Goal: Task Accomplishment & Management: Complete application form

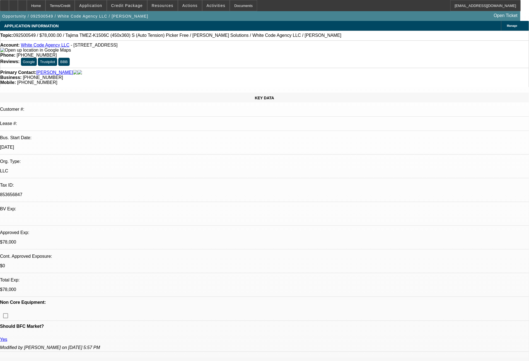
select select "0"
select select "2"
select select "0.1"
select select "4"
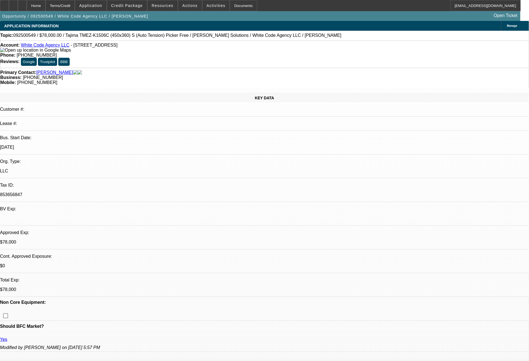
select select "0"
select select "2"
select select "0"
select select "6"
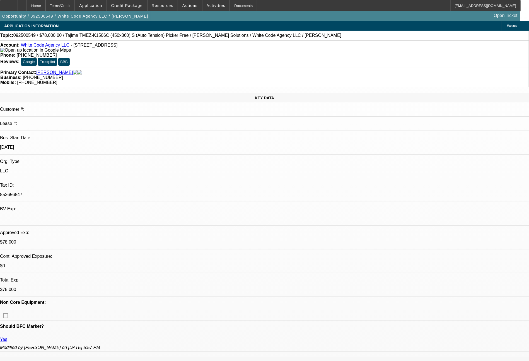
select select "0"
select select "2"
select select "0.1"
select select "4"
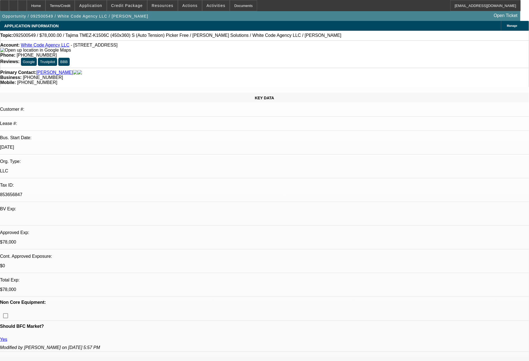
select select "0"
select select "2"
select select "0"
select select "6"
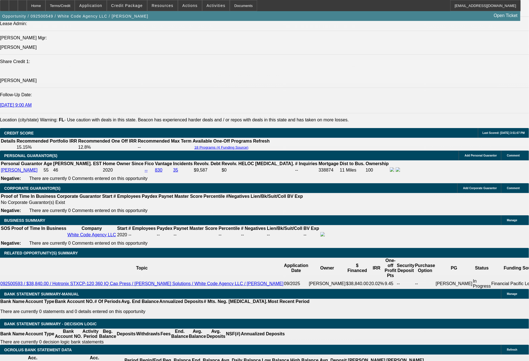
scroll to position [799, 0]
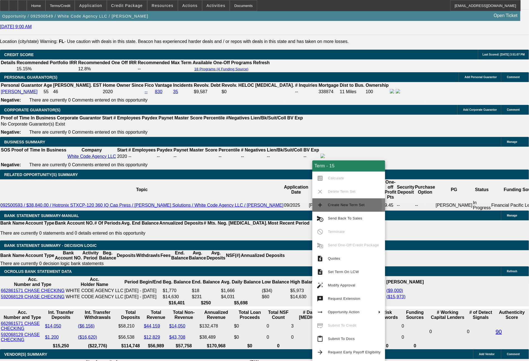
click at [343, 205] on span "Create New Term Set" at bounding box center [346, 205] width 37 height 4
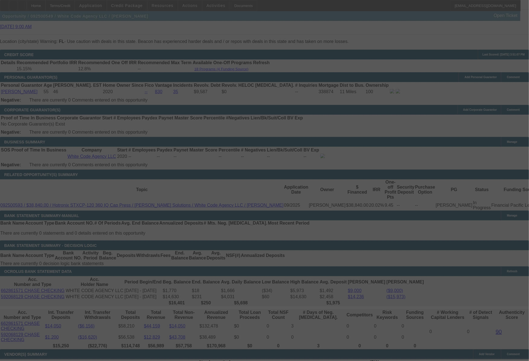
scroll to position [832, 0]
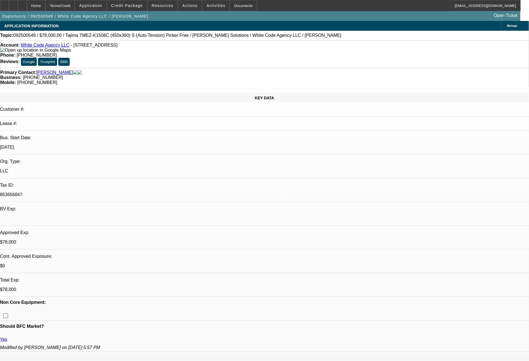
select select "0"
select select "2"
select select "0"
select select "6"
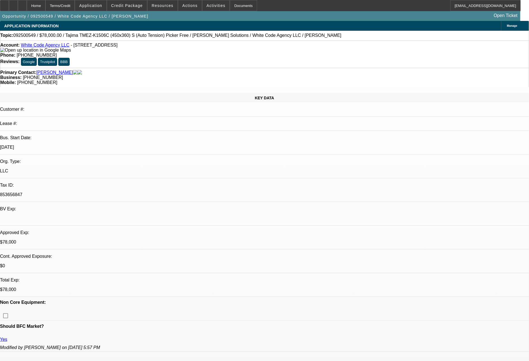
select select "0"
select select "2"
select select "0.1"
select select "4"
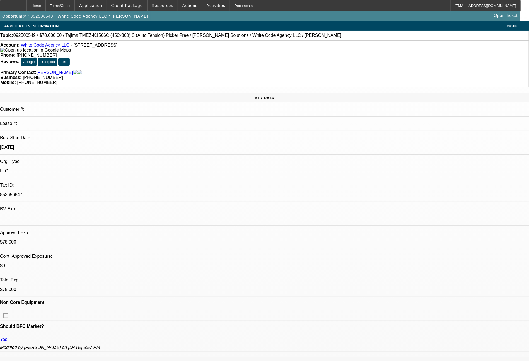
select select "0"
select select "2"
select select "0"
select select "6"
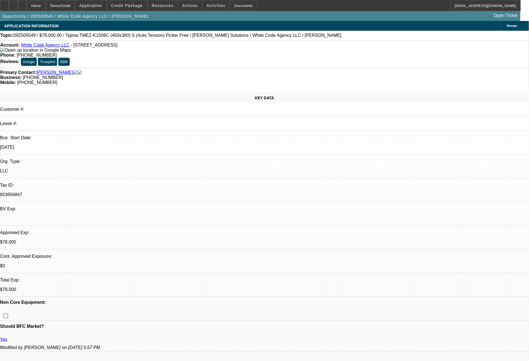
select select "0"
select select "2"
select select "0.1"
select select "4"
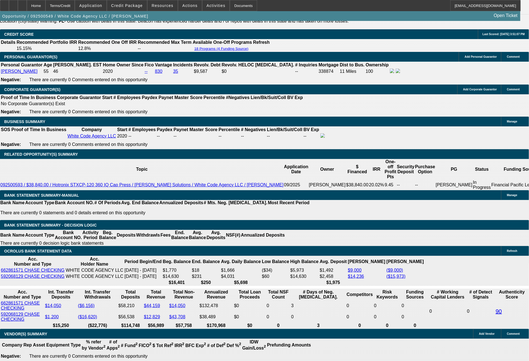
scroll to position [848, 0]
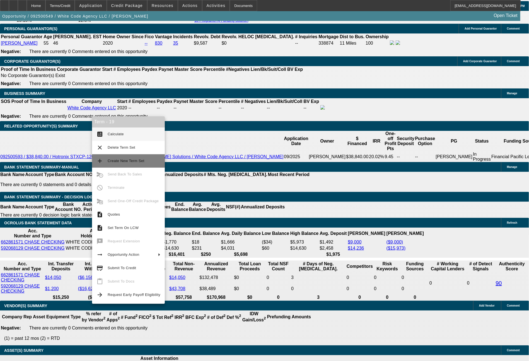
click at [117, 157] on button "add Create New Term Set" at bounding box center [128, 160] width 73 height 13
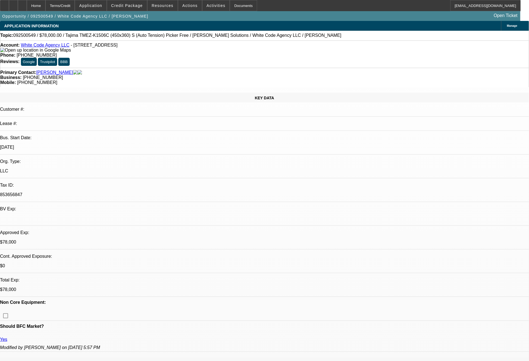
select select "0"
select select "2"
select select "0"
select select "6"
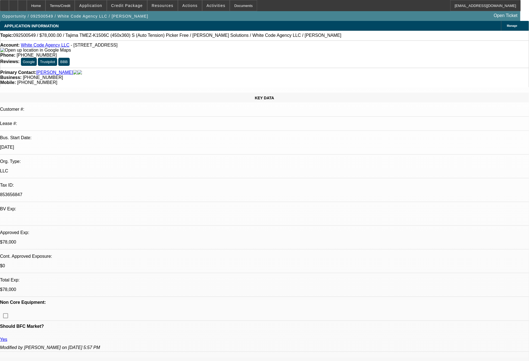
select select "0"
select select "2"
select select "0"
select select "6"
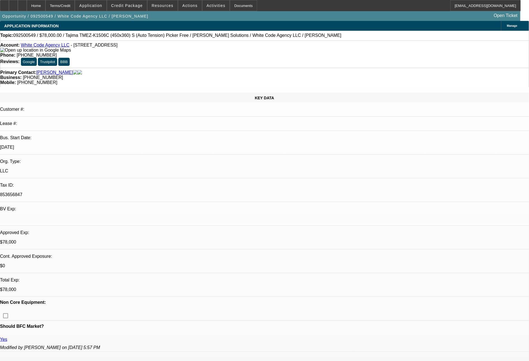
select select "0"
select select "2"
select select "0.1"
select select "4"
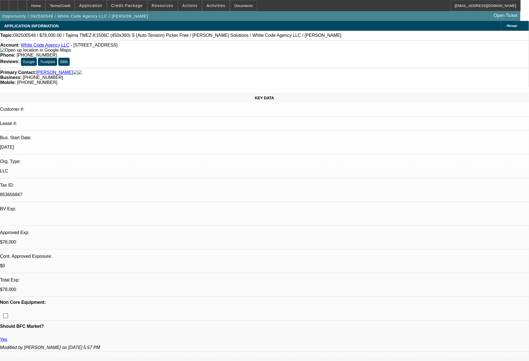
select select "0"
select select "2"
select select "0"
select select "6"
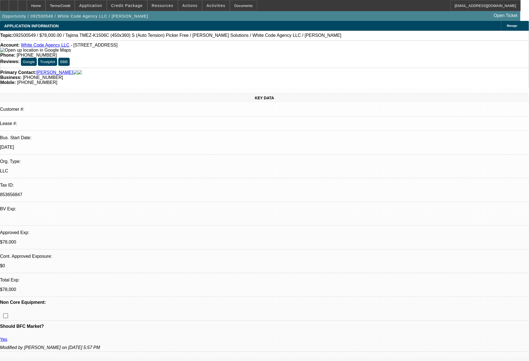
click at [529, 344] on html "Home Terms/Credit Application Credit Package Resources Actions Activities Docum…" at bounding box center [264, 180] width 529 height 361
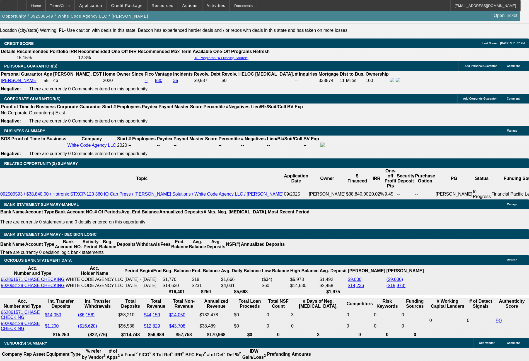
scroll to position [850, 0]
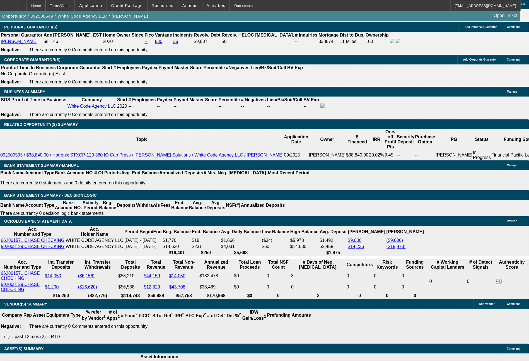
drag, startPoint x: 177, startPoint y: 192, endPoint x: 188, endPoint y: 192, distance: 11.2
type input "7"
type input "UNKNOWN"
type input "72"
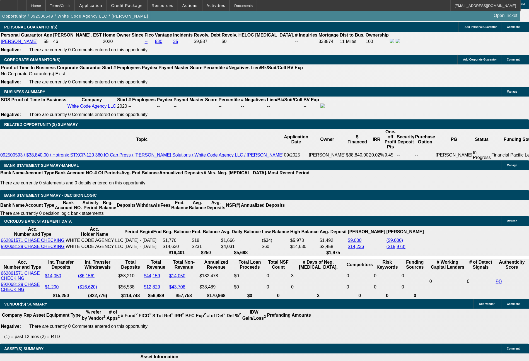
type input "$11,703.11"
type input "$23,406.22"
type input "$1,645.08"
type input "$3,290.16"
type input "72"
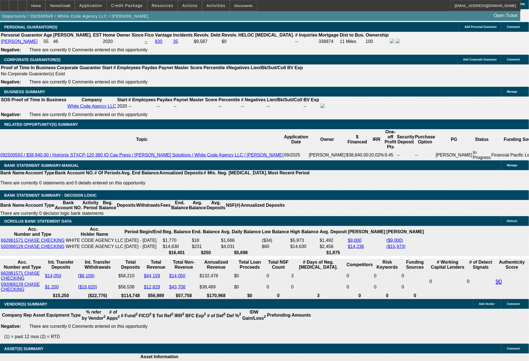
drag, startPoint x: 190, startPoint y: 151, endPoint x: 201, endPoint y: 150, distance: 10.9
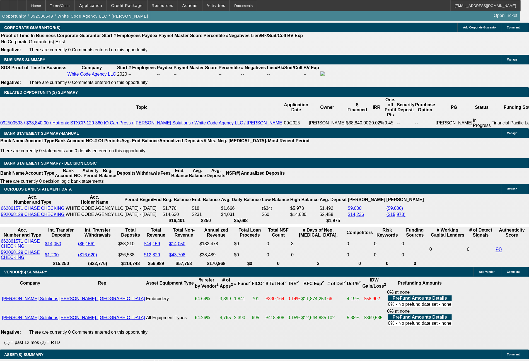
type input "9119"
type input "13190"
type input "$9,119.00"
type input "$1,730.94"
type input "$3,461.88"
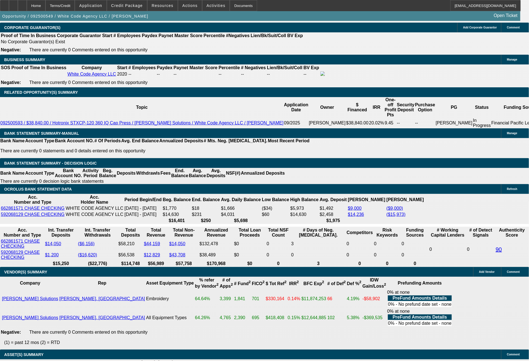
drag, startPoint x: 100, startPoint y: 148, endPoint x: 128, endPoint y: 149, distance: 27.6
type input "$6,000.00"
type input "UNKNOWN"
type input "1730.94"
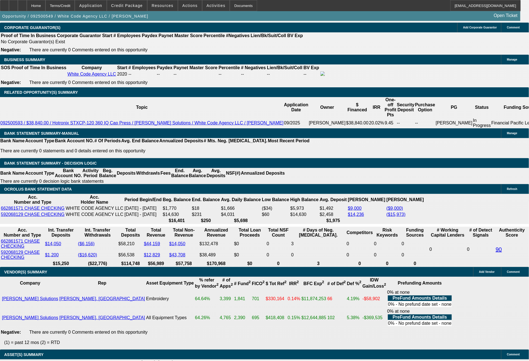
type input "$2,022.20"
type input "$4,044.40"
drag, startPoint x: 154, startPoint y: 193, endPoint x: 184, endPoint y: 189, distance: 30.3
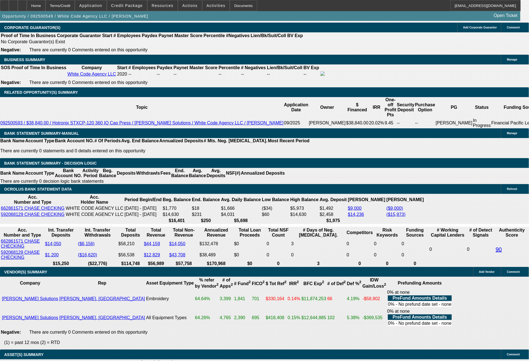
type input "1"
type input "$2.00"
type input "1731"
type input "14.9"
type input "$3,462.00"
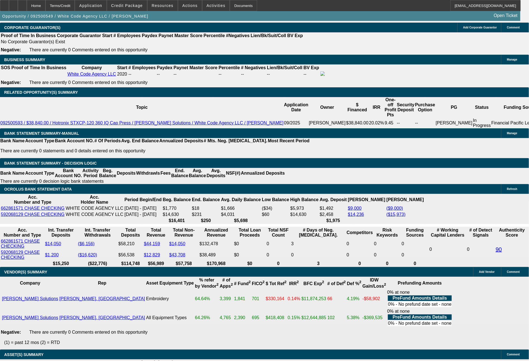
type input "1731"
type input "2022.20"
type input "$1,731.00"
drag, startPoint x: 81, startPoint y: 192, endPoint x: 112, endPoint y: 191, distance: 31.0
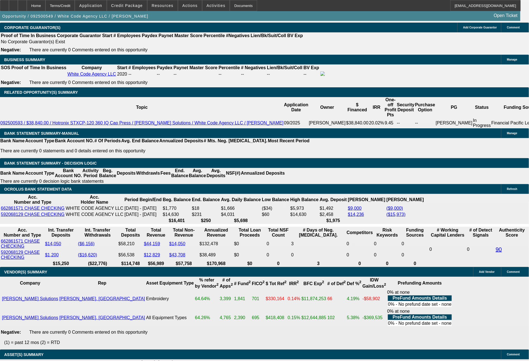
type input "2"
type input "$4.00"
type input "2022"
type input "14.9"
type input "$4,044.00"
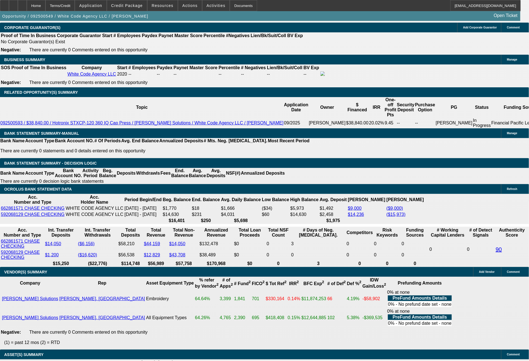
type input "$2,022.00"
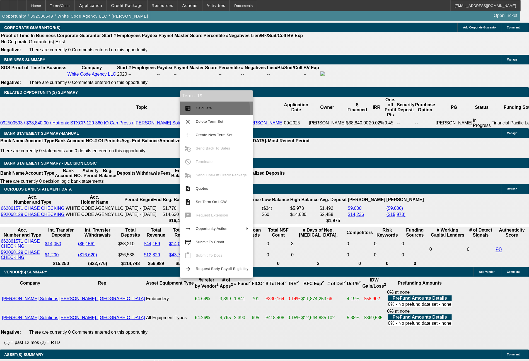
click at [200, 112] on button "calculate Calculate" at bounding box center [216, 108] width 73 height 13
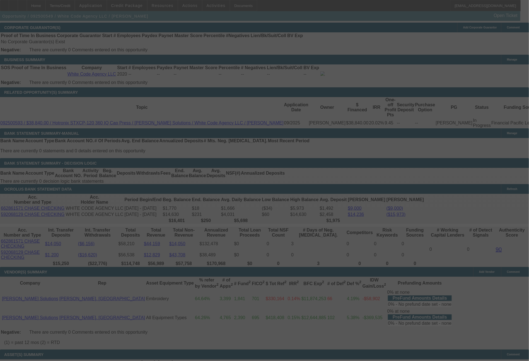
select select "0"
select select "2"
select select "0"
select select "6"
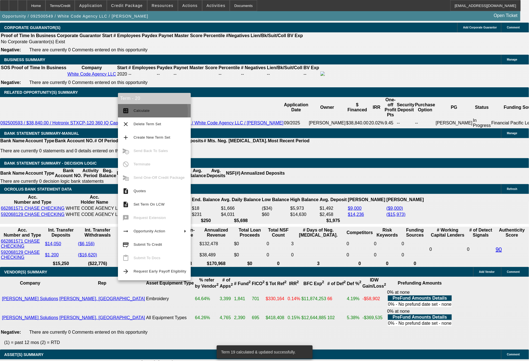
click at [150, 112] on span "Calculate" at bounding box center [160, 110] width 53 height 7
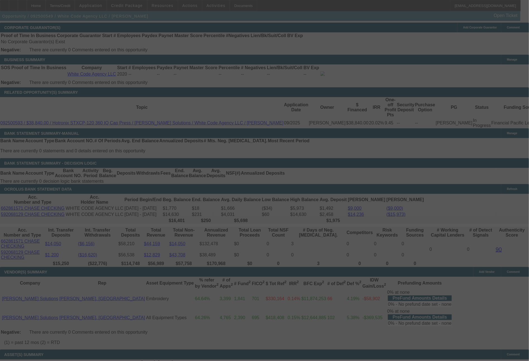
select select "0"
select select "2"
select select "0"
select select "6"
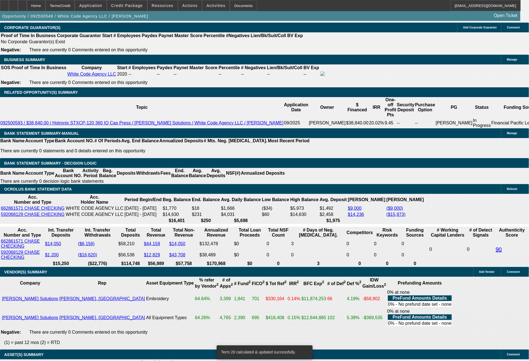
select select "0"
select select "2"
select select "0.1"
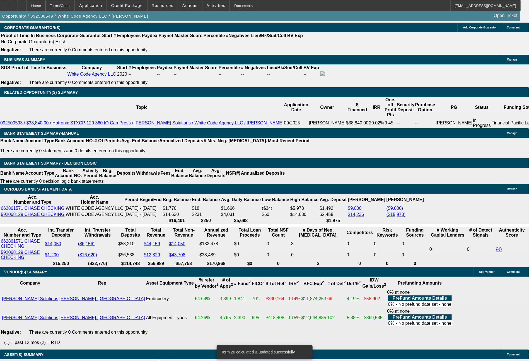
select select "4"
select select "0"
select select "2"
select select "0"
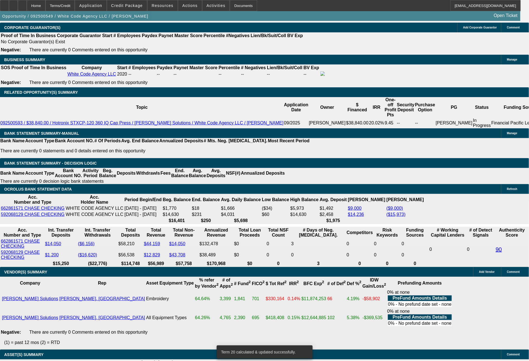
select select "6"
select select "0"
select select "0.1"
select select "4"
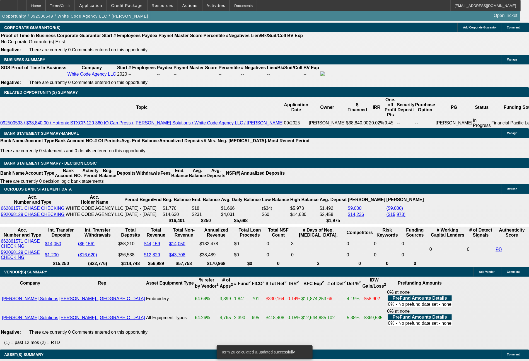
select select "0"
select select "0.1"
select select "4"
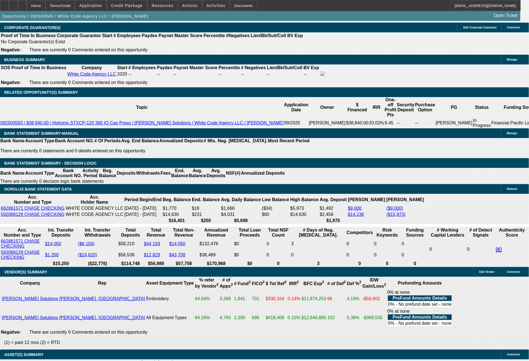
select select "0"
select select "2"
select select "0"
select select "6"
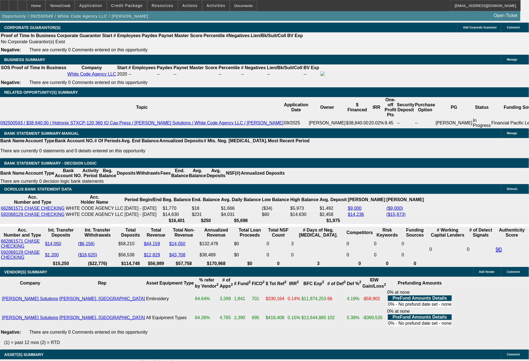
select select "0"
select select "2"
select select "0"
select select "6"
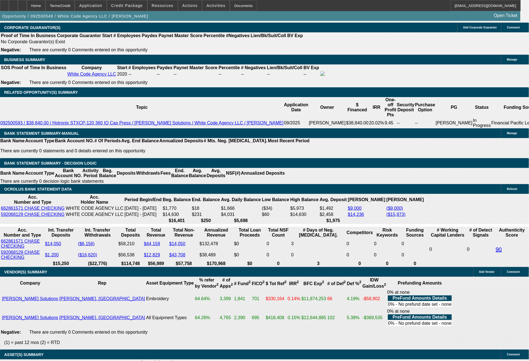
select select "0"
select select "2"
select select "0.1"
select select "4"
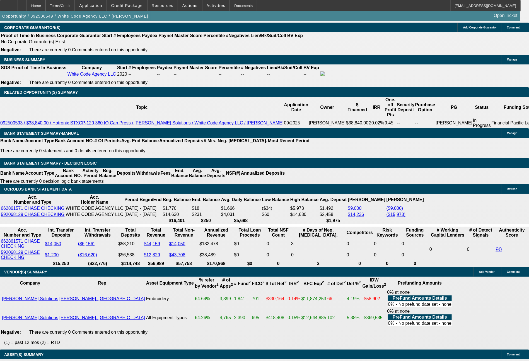
select select "0"
select select "2"
select select "0"
select select "6"
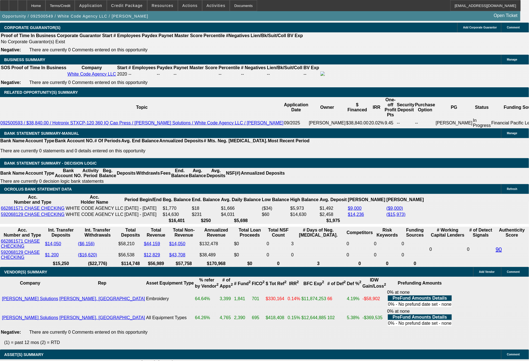
drag, startPoint x: 148, startPoint y: 192, endPoint x: 200, endPoint y: 183, distance: 52.7
type input "1"
type input "$2.00"
type input "UNKNOWN"
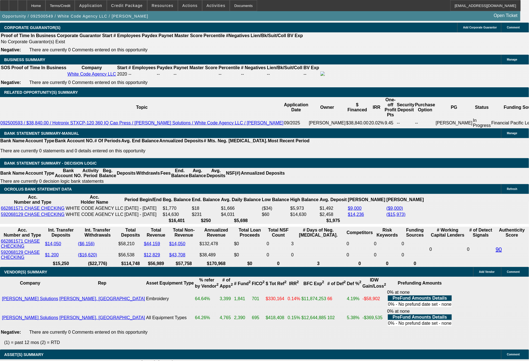
type input "1749"
type input "15.3"
type input "$3,498.00"
type input "$1,749.00"
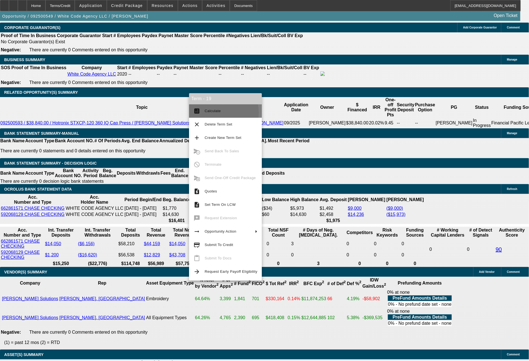
click at [208, 113] on span "Calculate" at bounding box center [213, 111] width 16 height 4
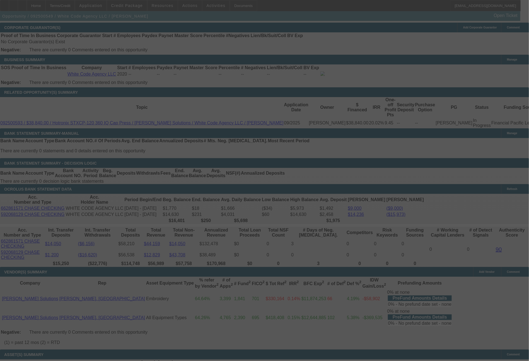
select select "0"
select select "2"
select select "0"
select select "6"
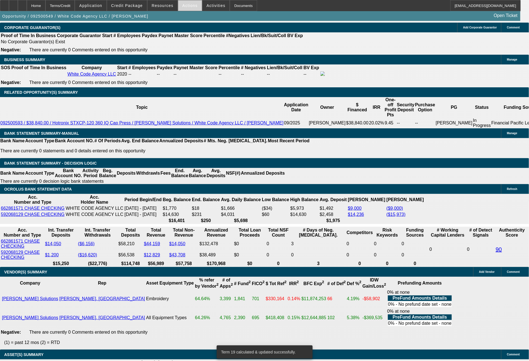
click at [194, 6] on span "Actions" at bounding box center [190, 5] width 15 height 4
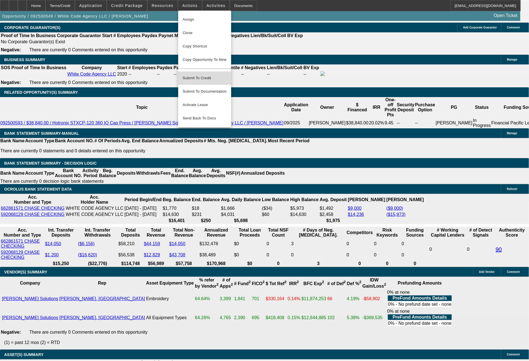
click at [210, 75] on span "Submit To Credit" at bounding box center [205, 78] width 44 height 7
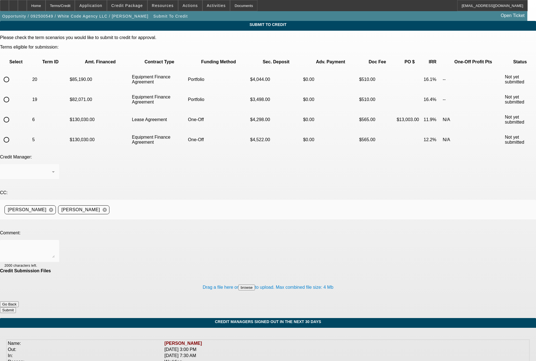
click at [12, 94] on input "radio" at bounding box center [6, 99] width 11 height 11
radio input "true"
click at [52, 169] on div "[PERSON_NAME]" at bounding box center [27, 172] width 47 height 7
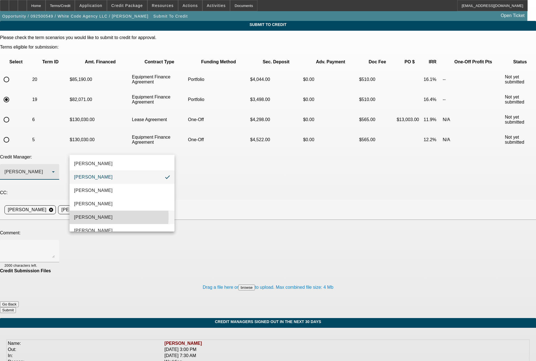
click at [99, 217] on span "[PERSON_NAME]" at bounding box center [93, 217] width 39 height 7
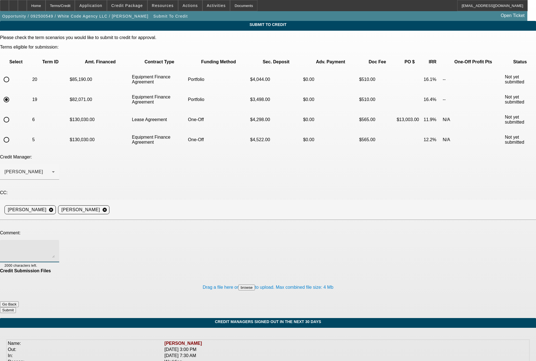
click at [55, 244] on textarea at bounding box center [29, 250] width 50 height 13
click at [238, 285] on button "browse" at bounding box center [246, 288] width 16 height 6
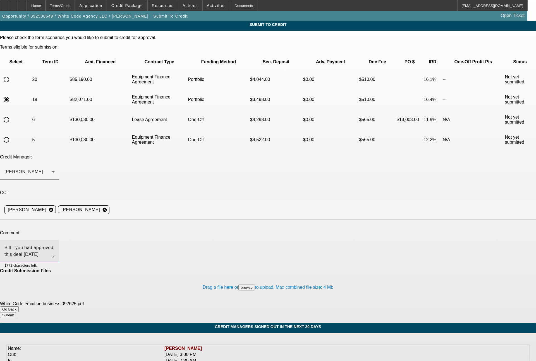
click at [55, 244] on textarea "Bill - you had approved this deal on Friday wanting roughly $17k total upfront …" at bounding box center [29, 250] width 50 height 13
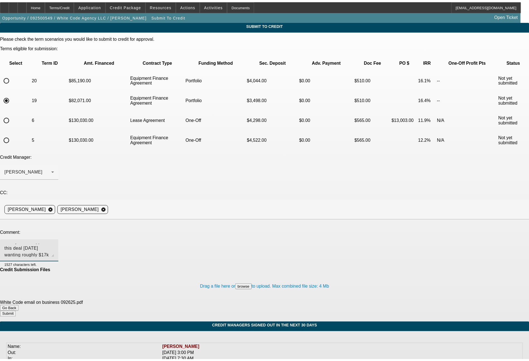
scroll to position [12, 0]
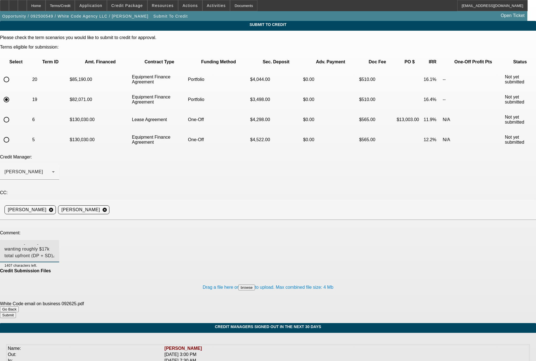
type textarea "Bill - you had approved this deal on Friday wanting roughly $17k total upfront …"
click at [16, 312] on button "Submit" at bounding box center [8, 315] width 16 height 6
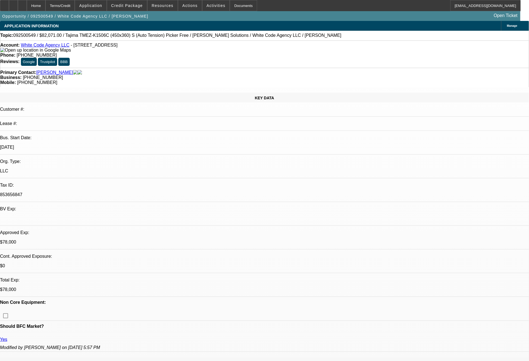
select select "0"
select select "2"
select select "0"
select select "6"
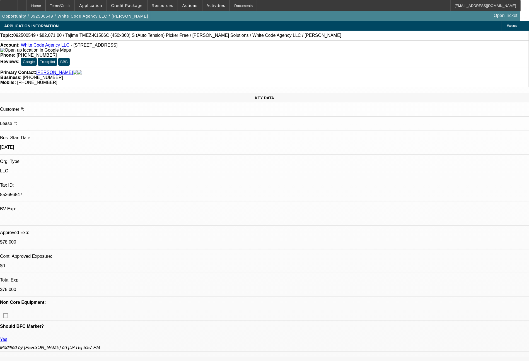
select select "0"
select select "2"
select select "0"
select select "6"
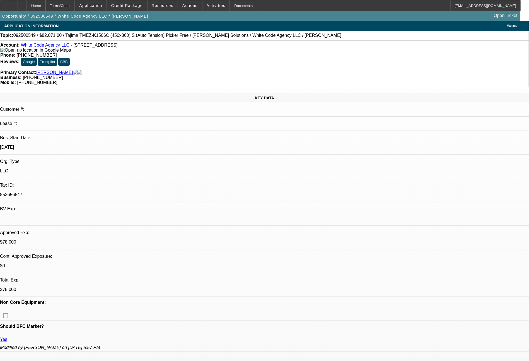
select select "0"
select select "2"
select select "0.1"
select select "4"
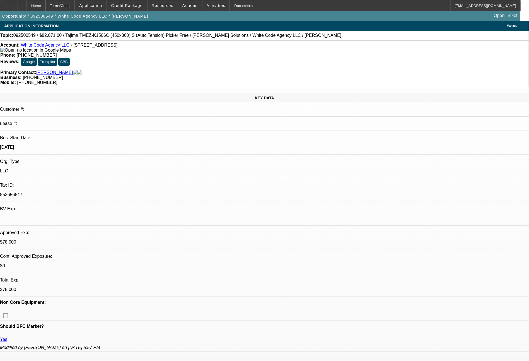
select select "0"
select select "2"
select select "0"
select select "6"
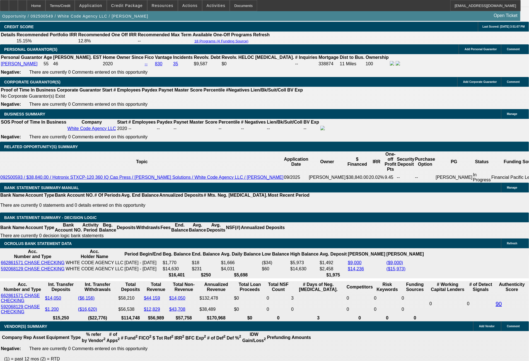
scroll to position [829, 0]
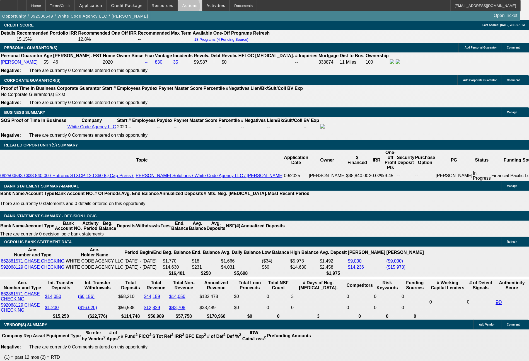
click at [187, 8] on span at bounding box center [190, 5] width 24 height 13
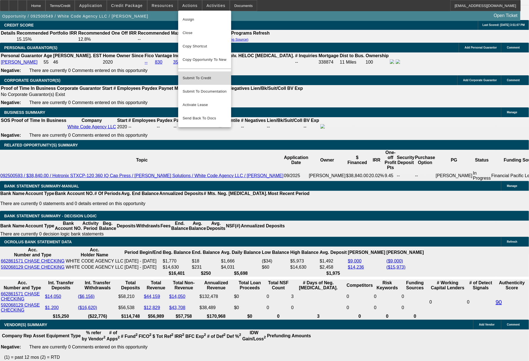
click at [214, 71] on button "Submit To Credit" at bounding box center [204, 77] width 53 height 13
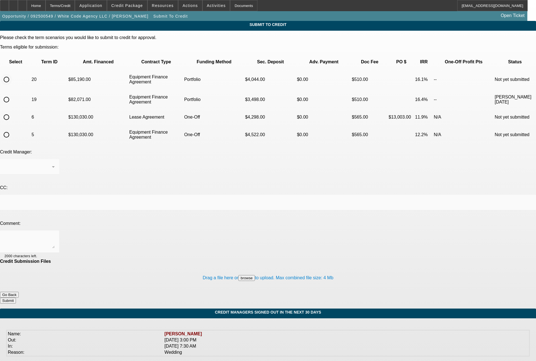
click at [12, 74] on input "radio" at bounding box center [6, 79] width 11 height 11
radio input "true"
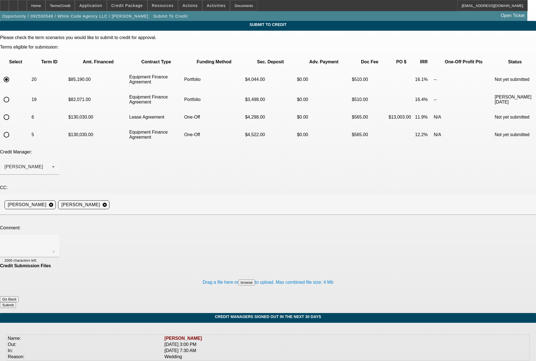
click at [55, 159] on div "[PERSON_NAME]" at bounding box center [29, 167] width 50 height 16
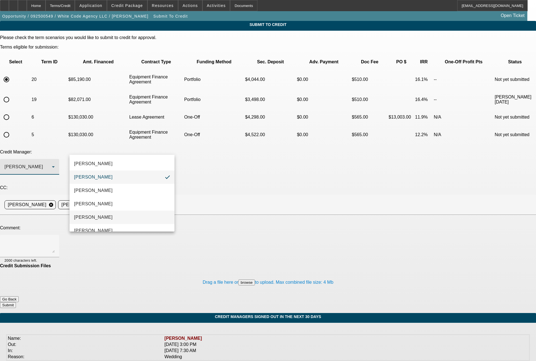
click at [98, 216] on span "[PERSON_NAME]" at bounding box center [93, 217] width 39 height 7
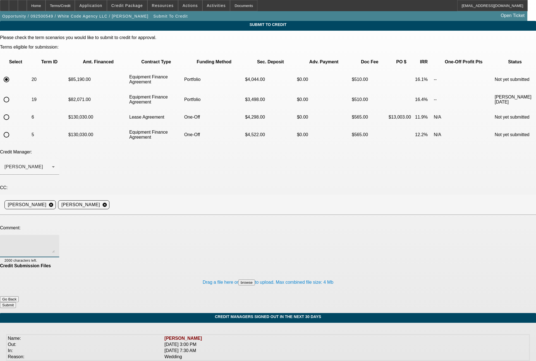
click at [55, 239] on textarea at bounding box center [29, 245] width 50 height 13
type textarea "60 month term set"
click at [16, 302] on button "Submit" at bounding box center [8, 305] width 16 height 6
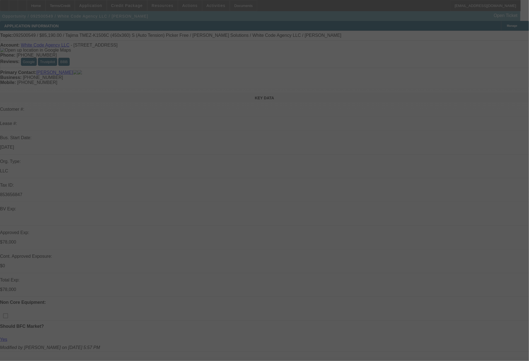
select select "0"
select select "2"
select select "0"
select select "6"
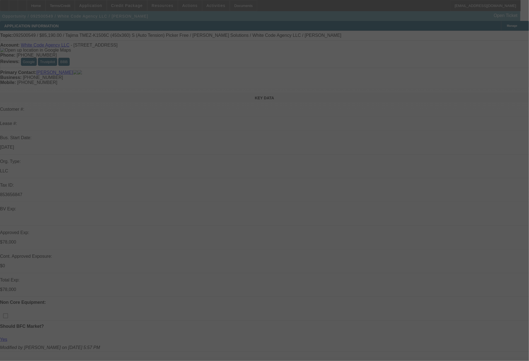
select select "0"
select select "2"
select select "0"
select select "6"
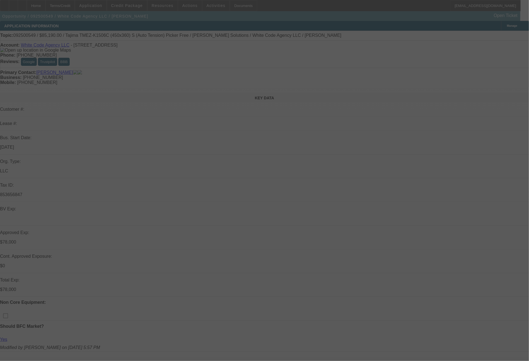
select select "0"
select select "2"
select select "0.1"
select select "4"
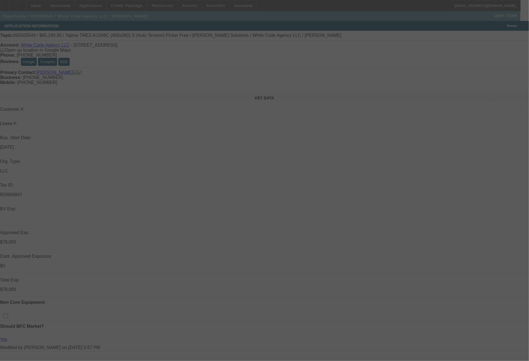
select select "0"
select select "2"
select select "0"
select select "6"
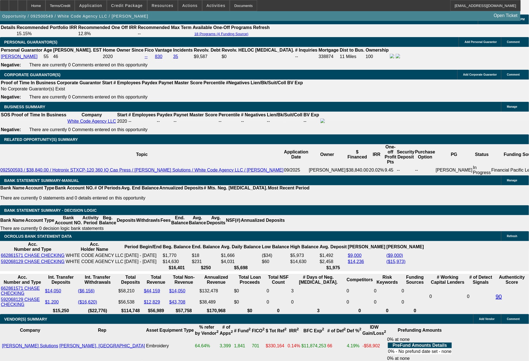
scroll to position [867, 0]
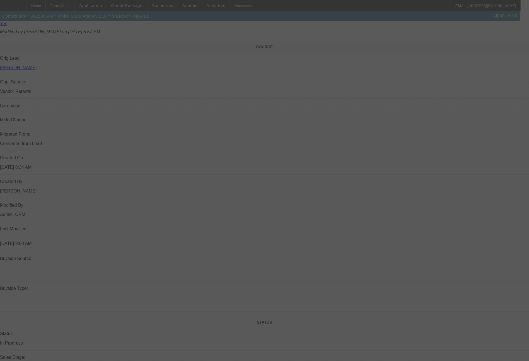
scroll to position [598, 0]
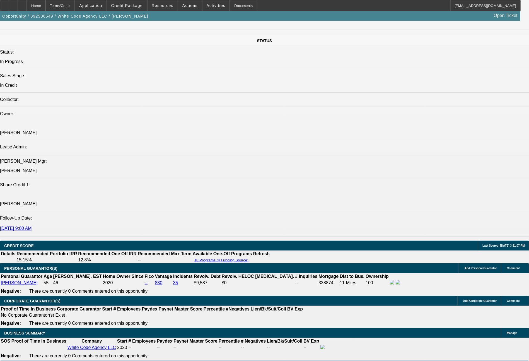
select select "0"
select select "2"
select select "0"
select select "6"
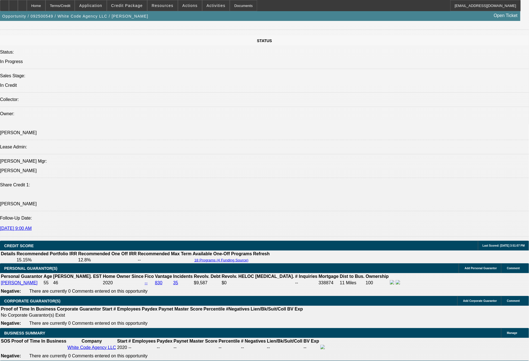
select select "0"
select select "2"
select select "0"
select select "6"
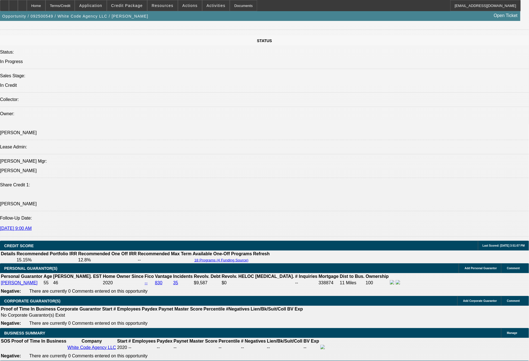
select select "0"
select select "2"
select select "0.1"
select select "4"
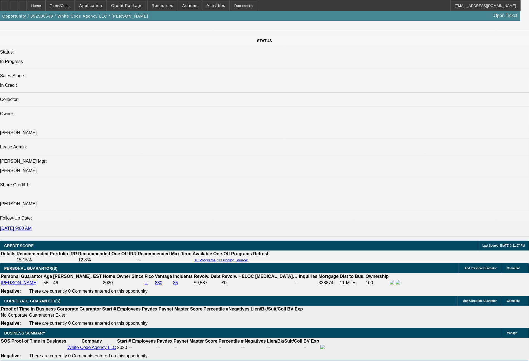
select select "0"
select select "2"
select select "0"
select select "6"
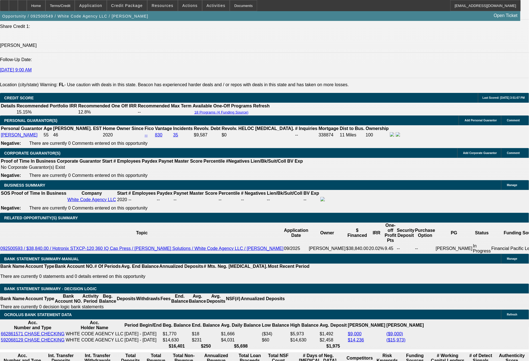
scroll to position [779, 0]
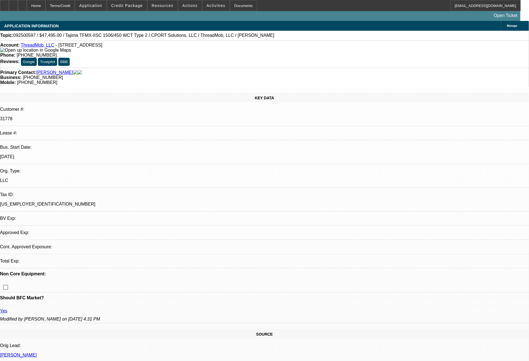
select select "0"
select select "2"
select select "0"
select select "6"
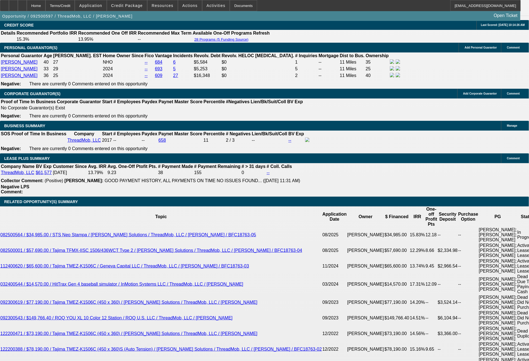
scroll to position [811, 0]
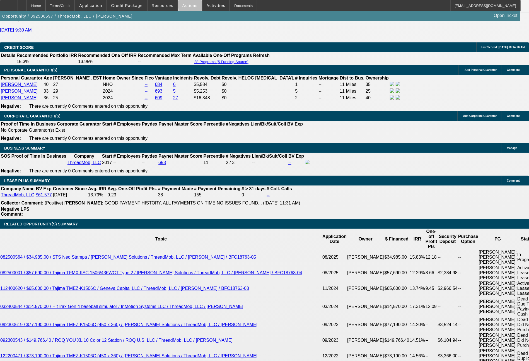
click at [191, 5] on span "Actions" at bounding box center [190, 5] width 15 height 4
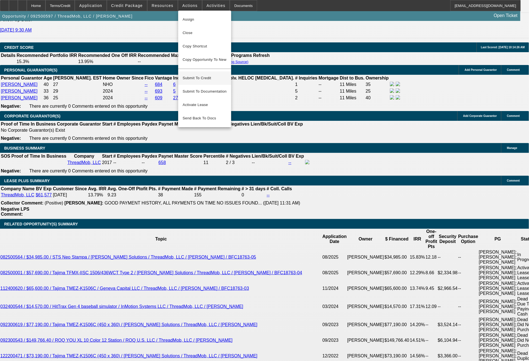
click at [202, 75] on span "Submit To Credit" at bounding box center [205, 78] width 44 height 7
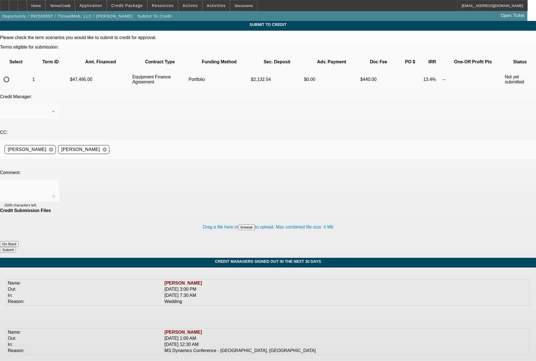
click at [12, 74] on input "radio" at bounding box center [6, 79] width 11 height 11
radio input "true"
click at [52, 108] on div at bounding box center [27, 111] width 47 height 7
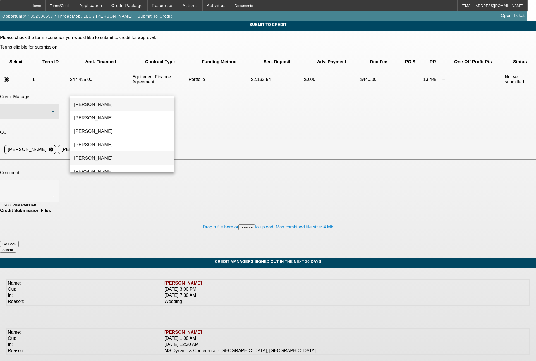
click at [102, 158] on mat-option "Magner, Bill" at bounding box center [121, 158] width 105 height 13
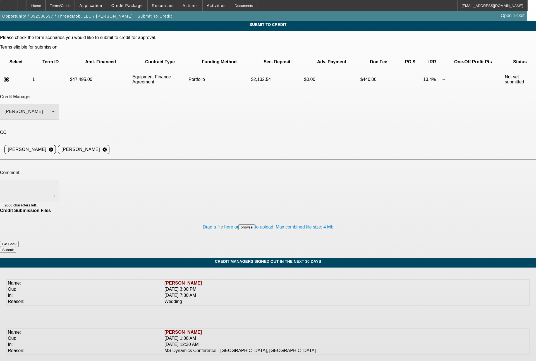
click at [55, 184] on textarea at bounding box center [29, 190] width 50 height 13
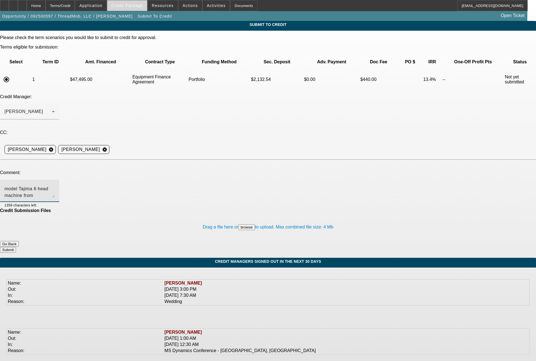
scroll to position [14, 0]
click at [55, 184] on textarea "Bill - solid past customer looking to add this used 2019 model Tajima 6 head ma…" at bounding box center [29, 190] width 50 height 13
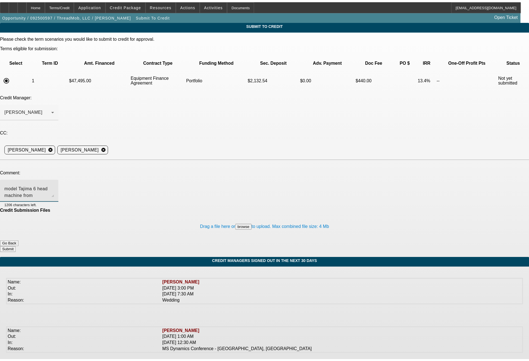
scroll to position [25, 0]
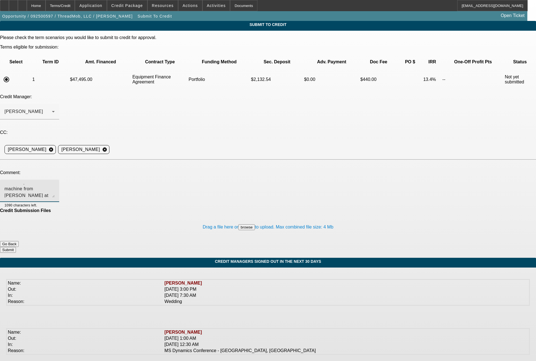
type textarea "Bill - solid past customer looking to add this used 2019 model Tajima 6 head ma…"
click at [16, 247] on button "Submit" at bounding box center [8, 250] width 16 height 6
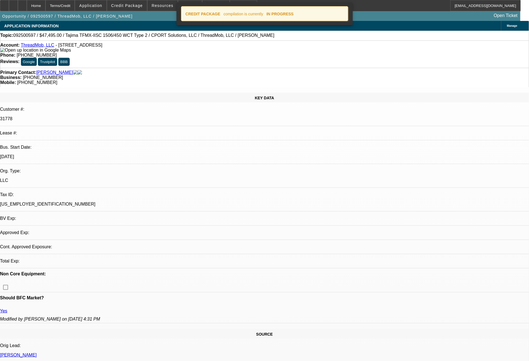
select select "0"
select select "2"
select select "0"
select select "6"
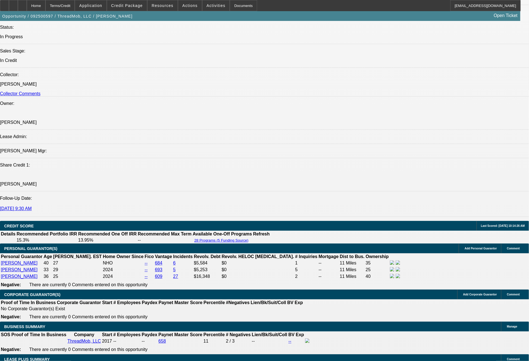
scroll to position [948, 0]
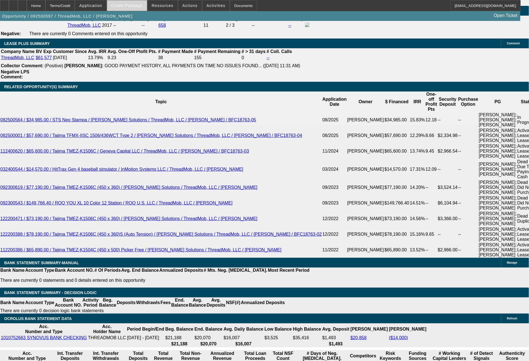
click at [126, 8] on span at bounding box center [127, 5] width 40 height 13
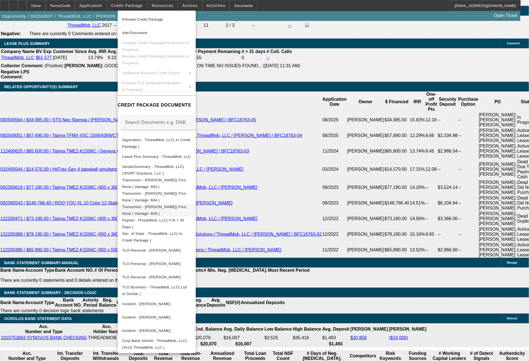
click at [187, 210] on span "Transunion - Norris, James( Fico: None | Vantage :609 )" at bounding box center [154, 210] width 65 height 11
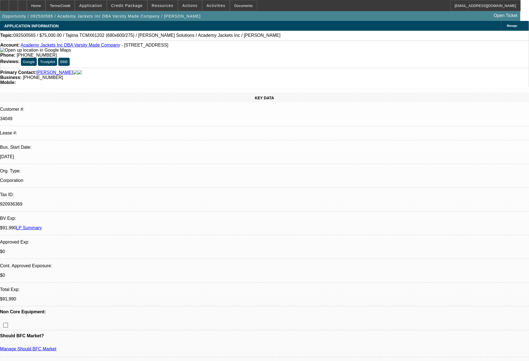
select select "0"
select select "0.1"
select select "4"
select select "0"
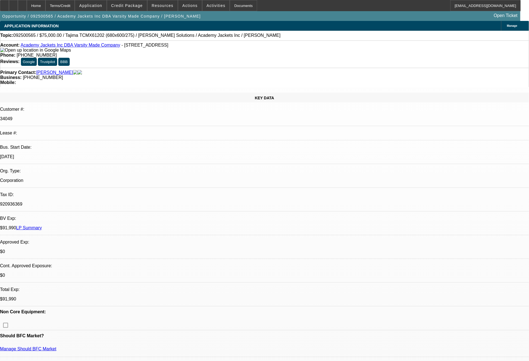
select select "0"
select select "0.1"
select select "4"
select select "0"
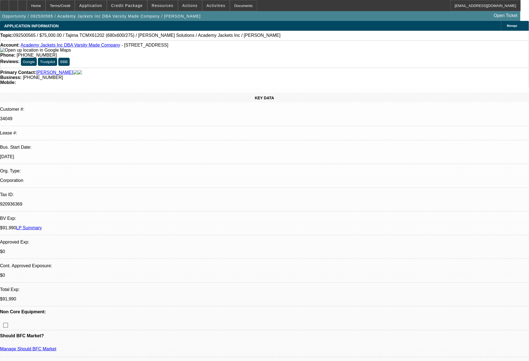
select select "0"
select select "6"
select select "0"
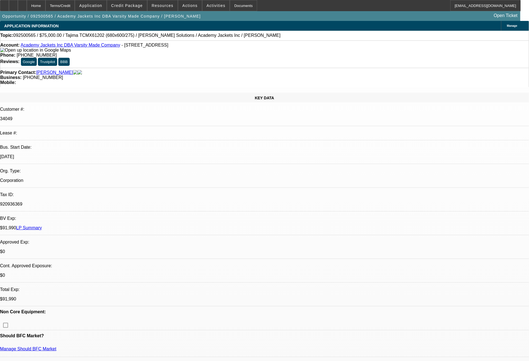
select select "6"
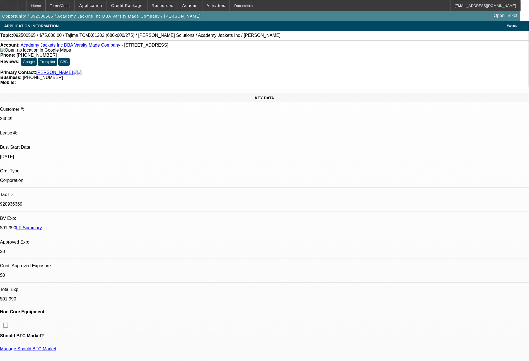
scroll to position [240, 0]
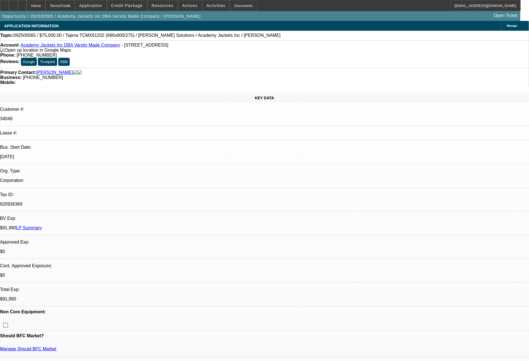
drag, startPoint x: 435, startPoint y: 230, endPoint x: 380, endPoint y: 184, distance: 72.3
copy tr "Bill - can you take another look at this please? the credit is fine, their sale…"
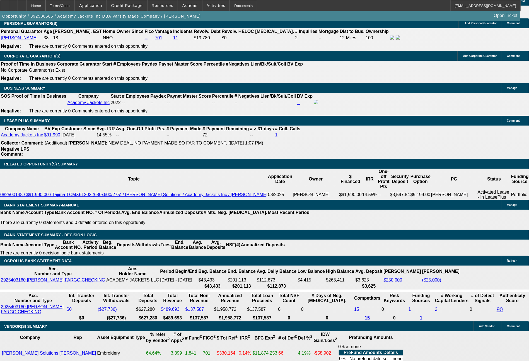
scroll to position [836, 0]
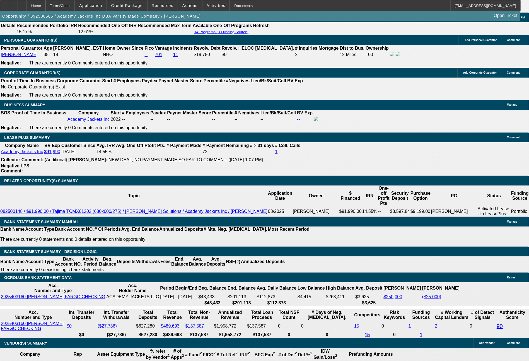
select select "0"
select select "2"
select select "0.1"
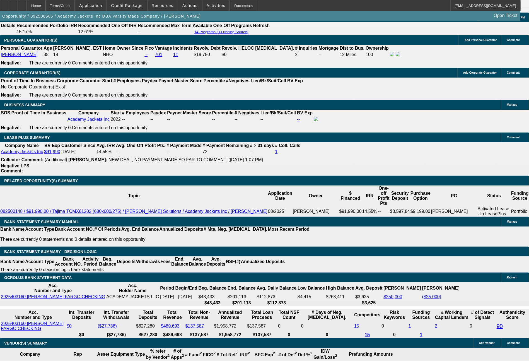
select select "4"
select select "0"
select select "2"
select select "0.1"
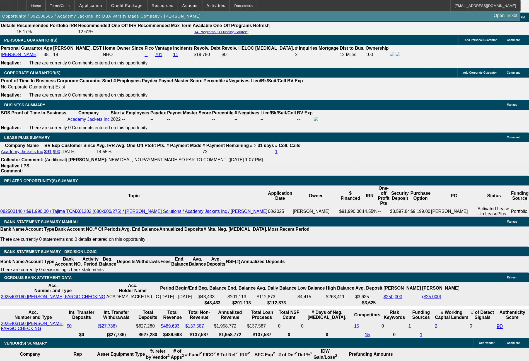
select select "4"
select select "0"
select select "2"
select select "0.1"
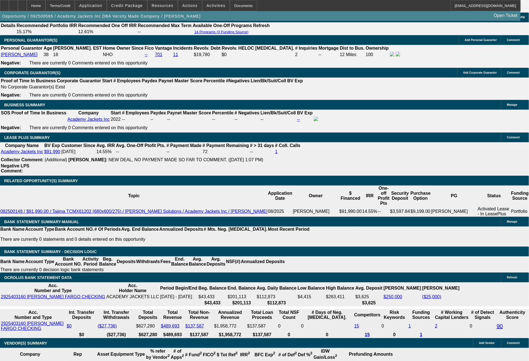
select select "4"
select select "0"
select select "2"
select select "0.1"
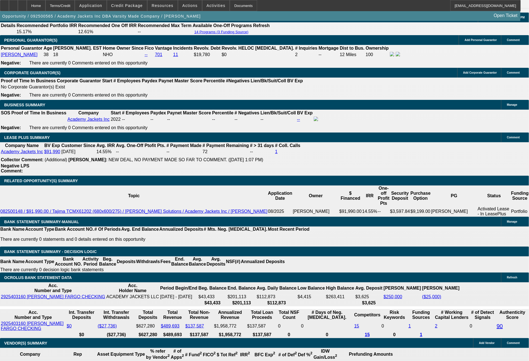
select select "4"
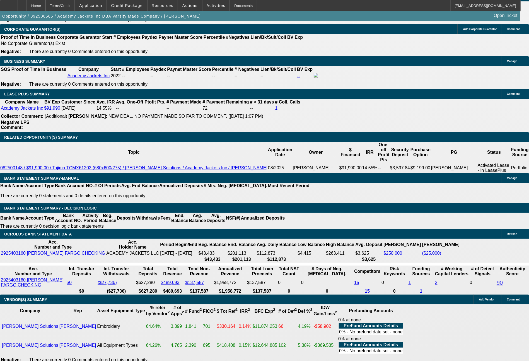
scroll to position [887, 0]
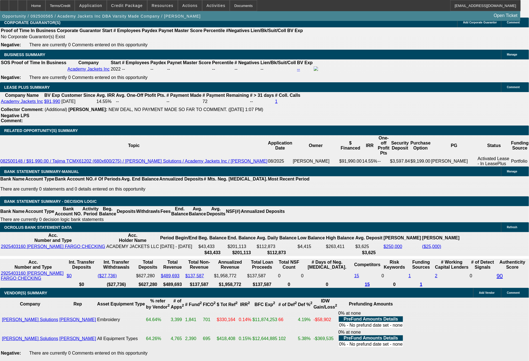
select select "0"
select select "2"
select select "0.1"
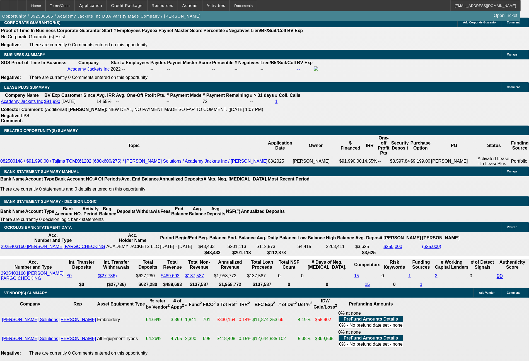
select select "4"
select select "0"
select select "2"
select select "0.1"
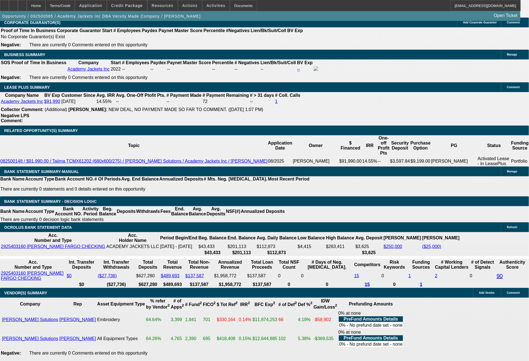
select select "4"
select select "0"
select select "2"
select select "0.1"
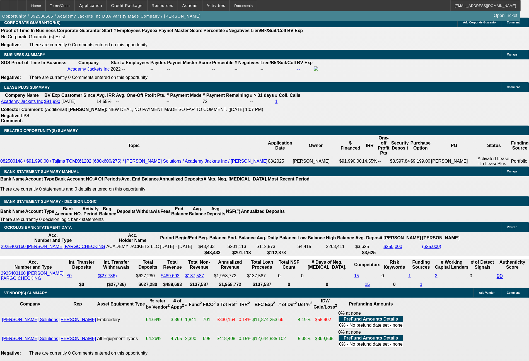
select select "4"
select select "0"
select select "2"
select select "0.1"
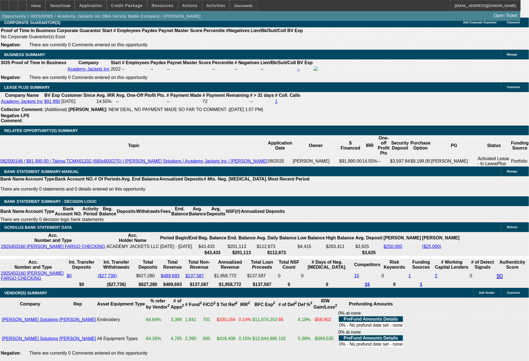
select select "4"
select select "0"
select select "2"
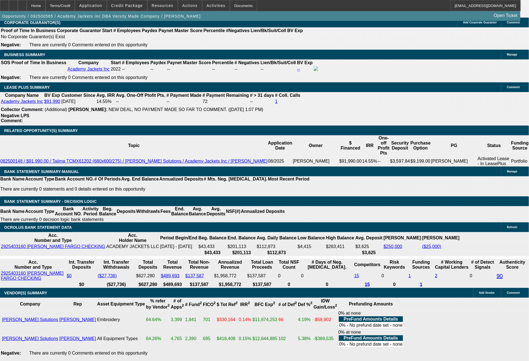
select select "0.1"
select select "4"
select select "0"
select select "2"
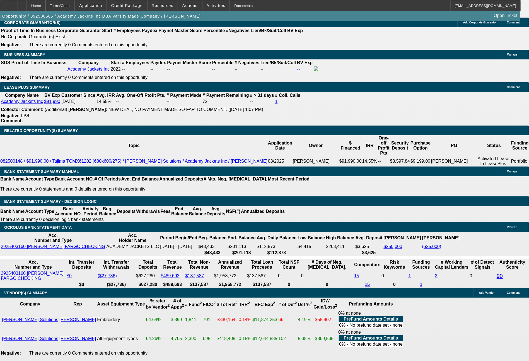
select select "0.1"
select select "4"
select select "0"
select select "2"
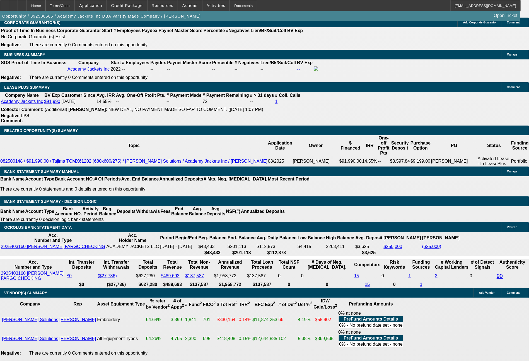
select select "0.1"
select select "4"
select select "0"
select select "2"
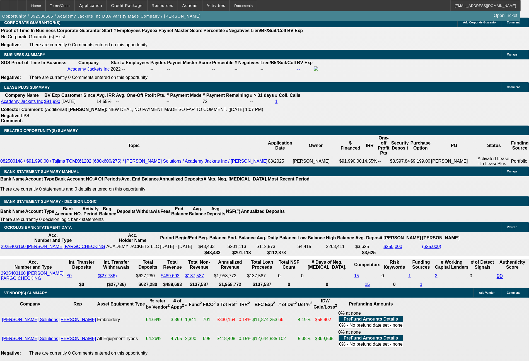
select select "0.1"
select select "4"
select select "0"
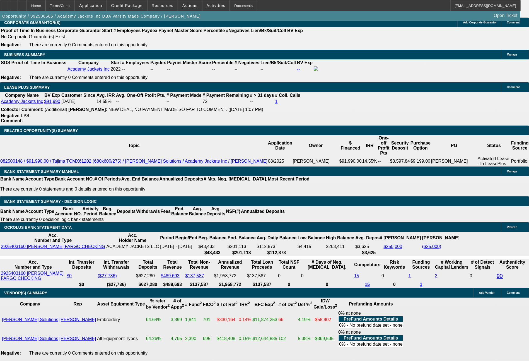
select select "0.1"
select select "4"
select select "0"
select select "0.1"
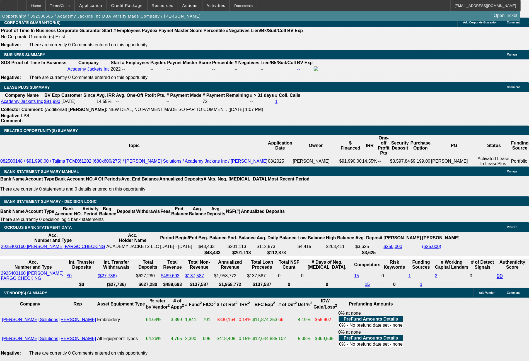
select select "4"
select select "0"
select select "6"
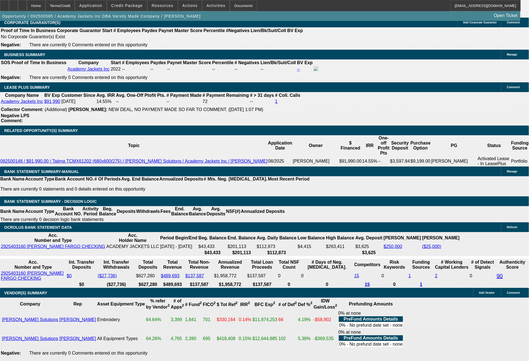
select select "0"
select select "6"
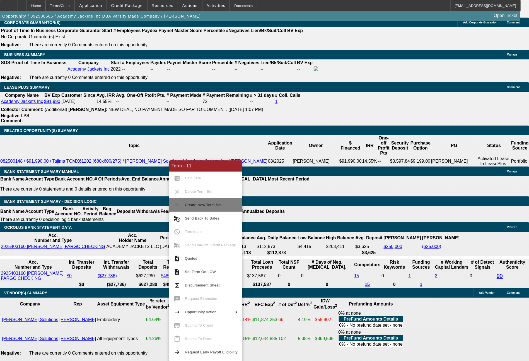
click at [199, 203] on span "Create New Term Set" at bounding box center [211, 205] width 53 height 7
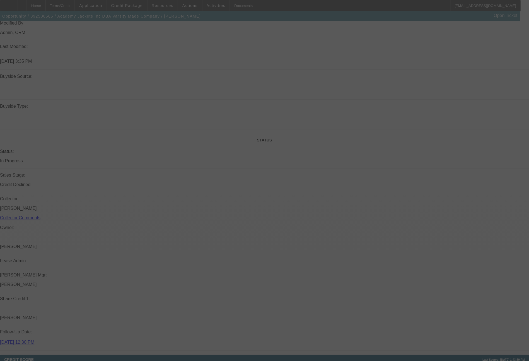
select select "0"
select select "0.1"
select select "4"
select select "0"
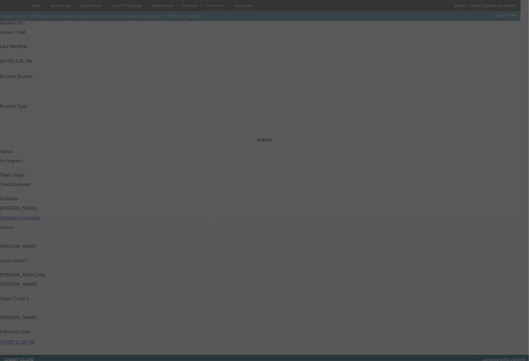
select select "0"
select select "0.1"
select select "4"
select select "0"
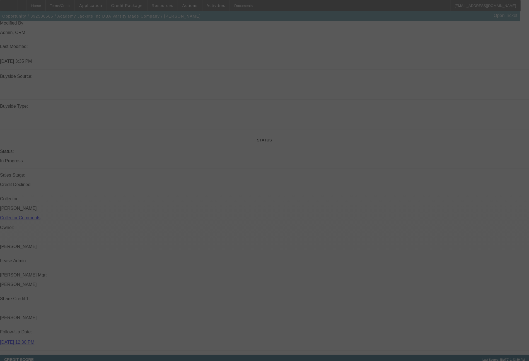
select select "0.1"
select select "4"
select select "0"
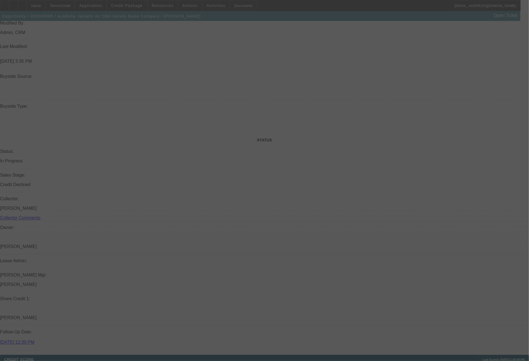
select select "6"
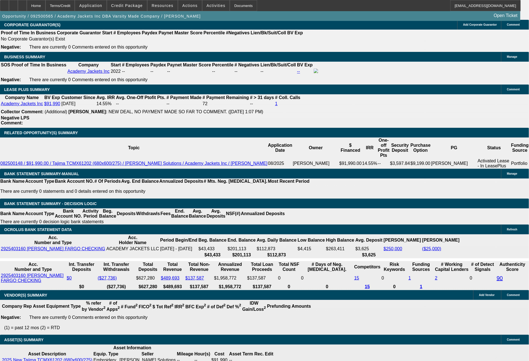
scroll to position [907, 0]
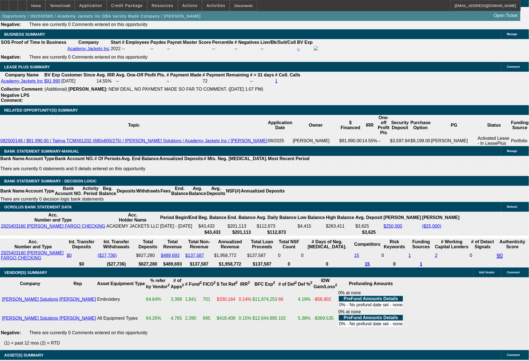
scroll to position [0, 0]
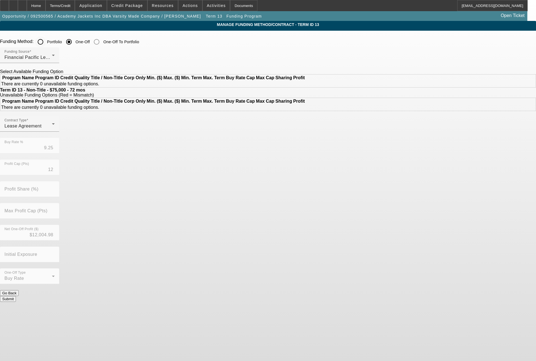
click at [46, 44] on input "Portfolio" at bounding box center [40, 41] width 11 height 11
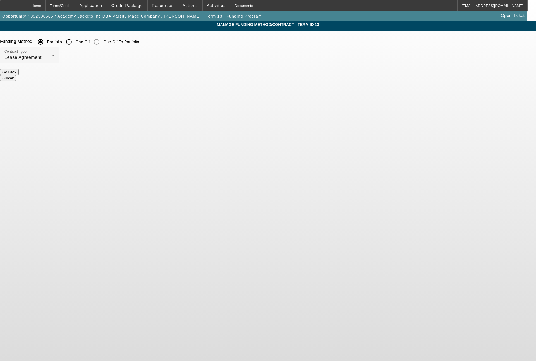
click at [16, 75] on button "Submit" at bounding box center [8, 78] width 16 height 6
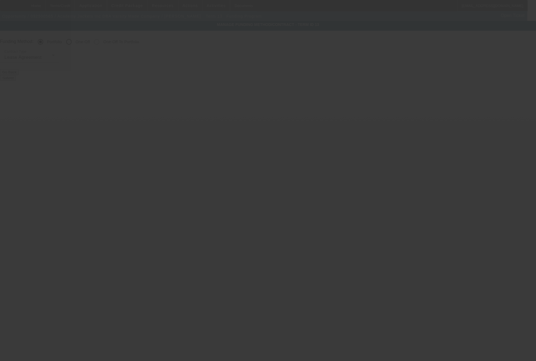
radio input "false"
radio input "true"
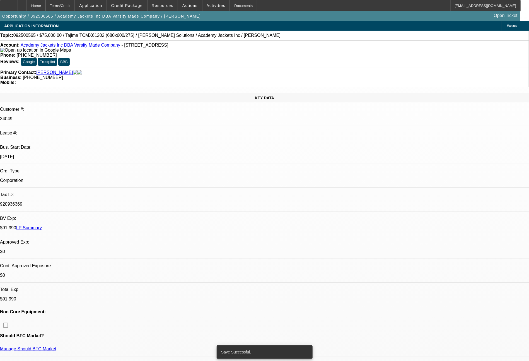
select select "0"
select select "0.1"
select select "4"
select select "0"
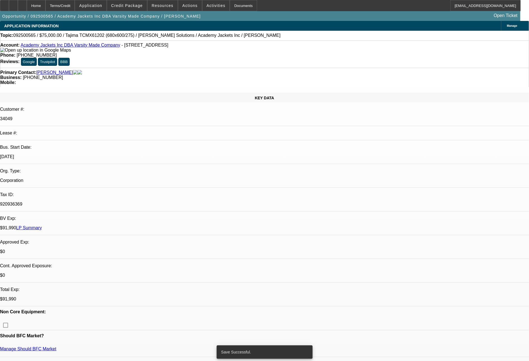
select select "0"
select select "0.1"
select select "4"
select select "0"
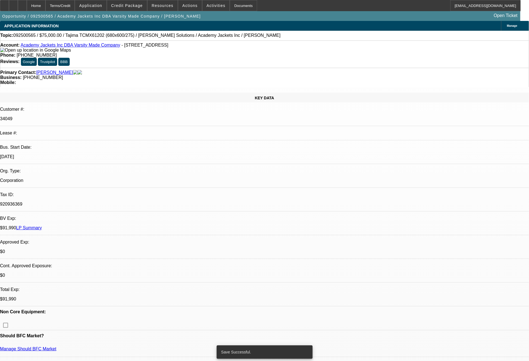
select select "0.1"
select select "4"
select select "0"
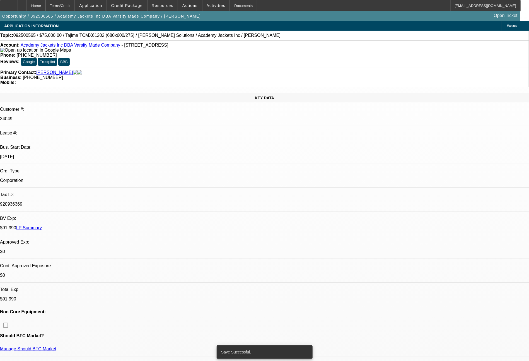
select select "6"
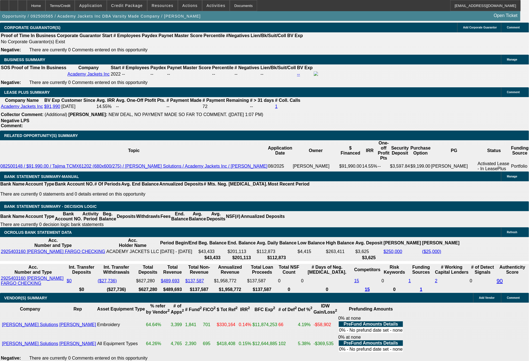
scroll to position [898, 0]
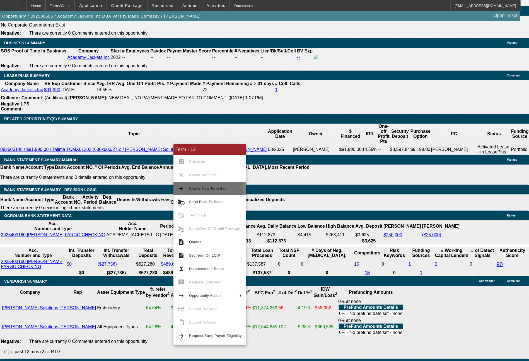
click at [198, 189] on span "Create New Term Set" at bounding box center [207, 188] width 37 height 4
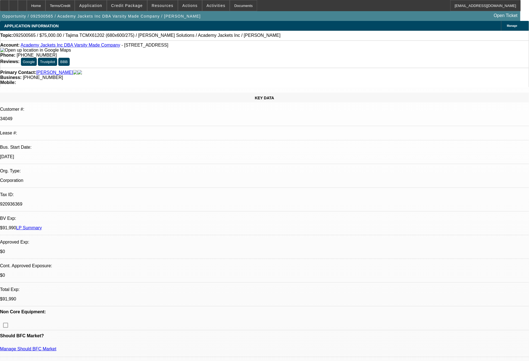
select select "0"
select select "0.1"
select select "4"
select select "0"
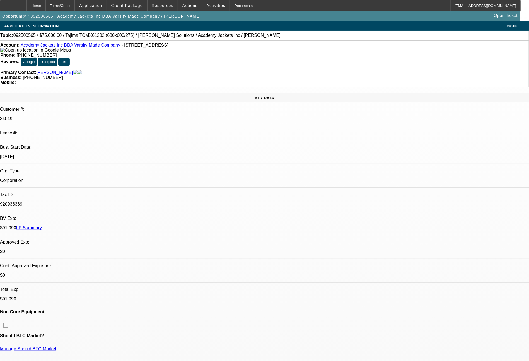
select select "0"
select select "0.1"
select select "4"
select select "0"
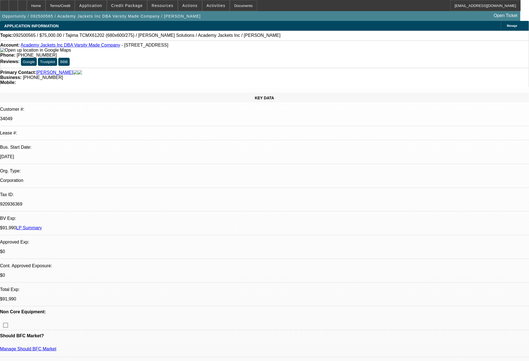
select select "0.1"
select select "4"
select select "0"
select select "0.1"
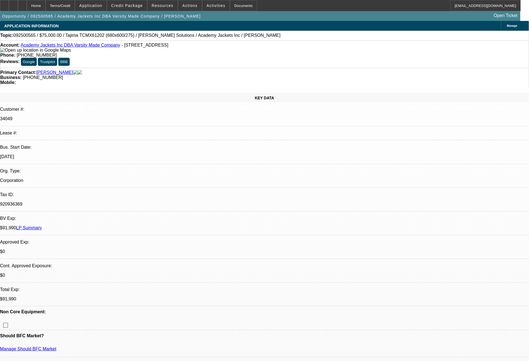
select select "4"
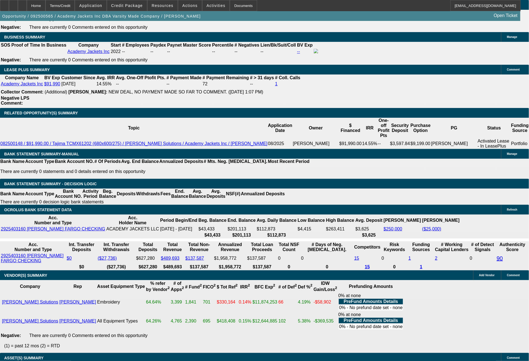
scroll to position [909, 0]
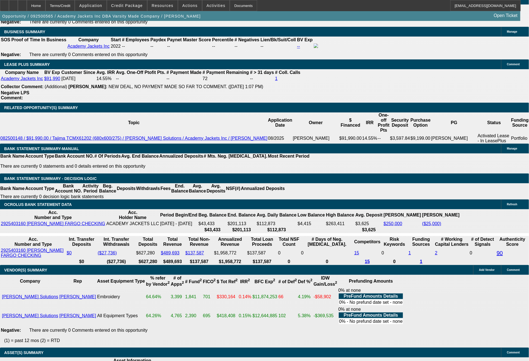
drag, startPoint x: 147, startPoint y: 201, endPoint x: 175, endPoint y: 204, distance: 28.6
type input "14"
type input "UNKNOWN"
type input "1483"
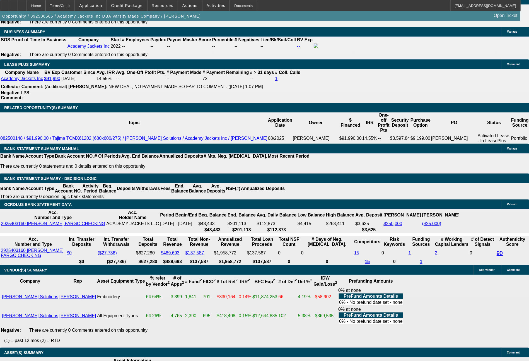
type input "12.4"
type input "$1,483.00"
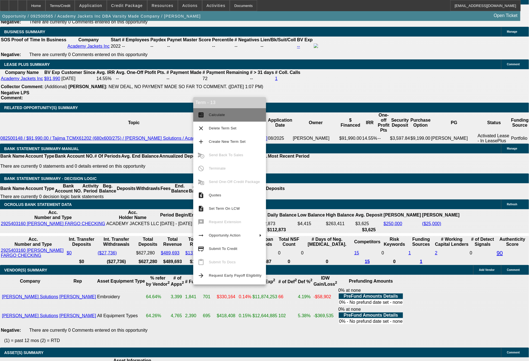
click at [213, 116] on span "Calculate" at bounding box center [217, 115] width 16 height 4
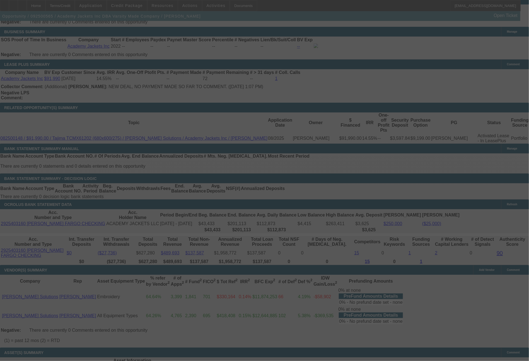
select select "0"
select select "0.1"
select select "4"
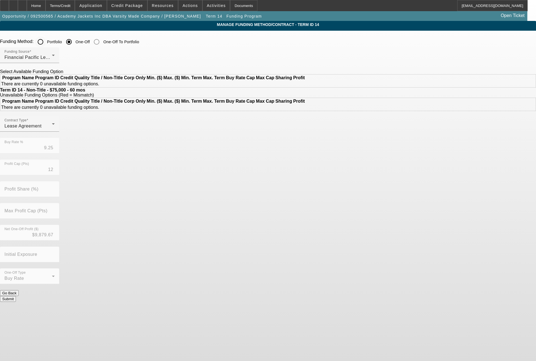
click at [46, 40] on input "Portfolio" at bounding box center [40, 41] width 11 height 11
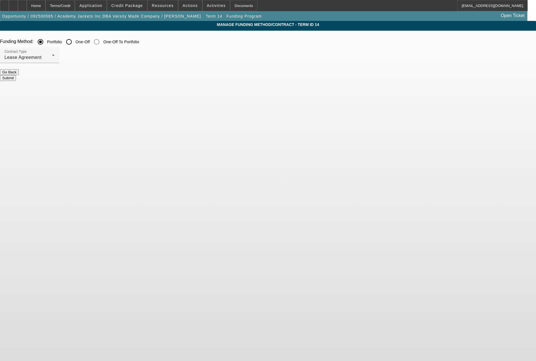
click at [16, 77] on button "Submit" at bounding box center [8, 78] width 16 height 6
radio input "false"
radio input "true"
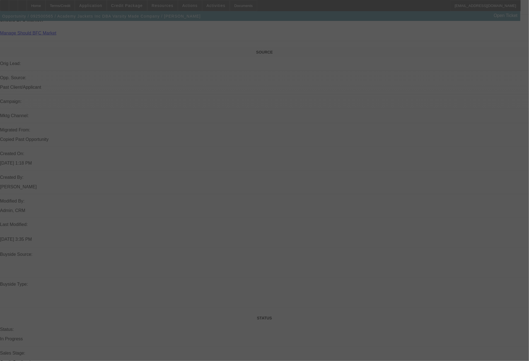
scroll to position [630, 0]
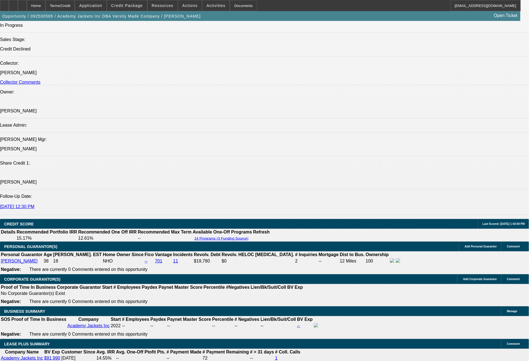
select select "0"
select select "0.1"
select select "4"
select select "0"
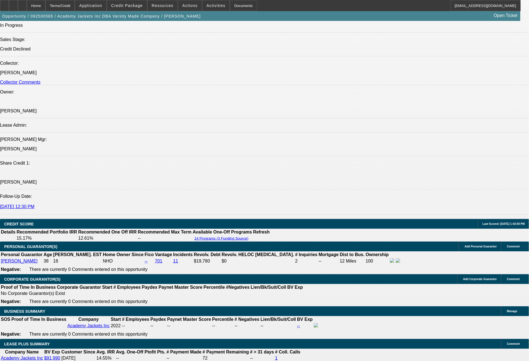
select select "0"
select select "0.1"
select select "4"
select select "0"
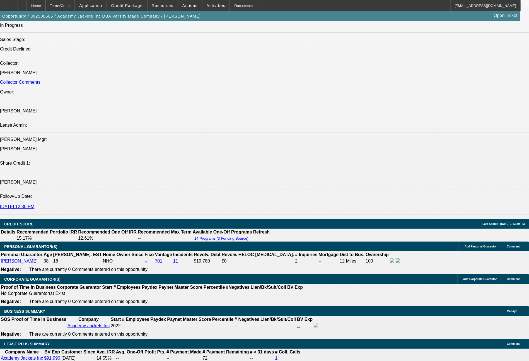
select select "0.1"
select select "4"
select select "0"
select select "0.1"
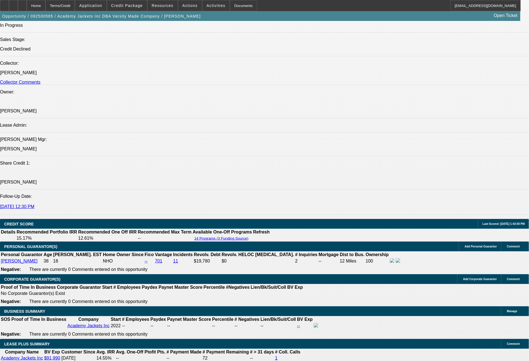
select select "4"
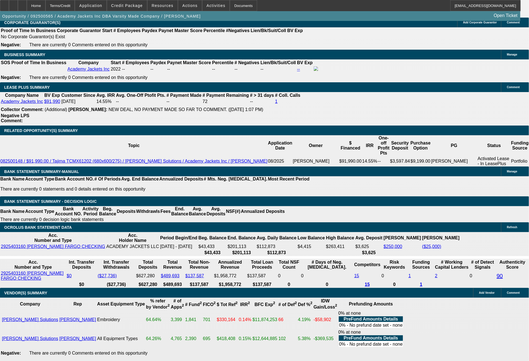
scroll to position [919, 0]
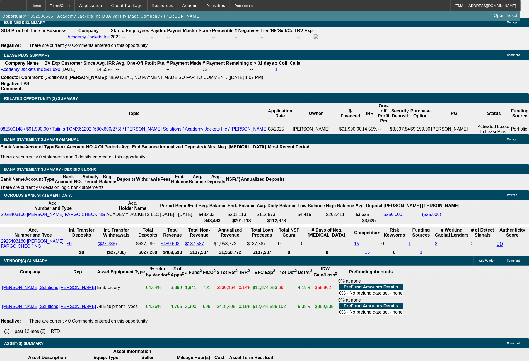
drag, startPoint x: 83, startPoint y: 191, endPoint x: 114, endPoint y: 193, distance: 31.0
type input "1"
type input "UNKNOWN"
type input "1649"
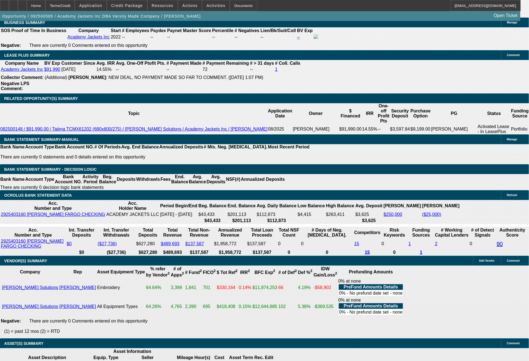
type input "11.5"
type input "$1,649.00"
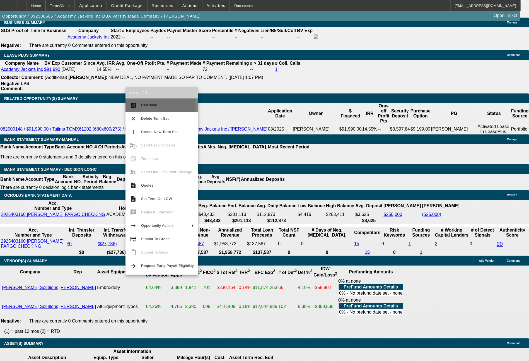
click at [150, 106] on span "Calculate" at bounding box center [149, 105] width 16 height 4
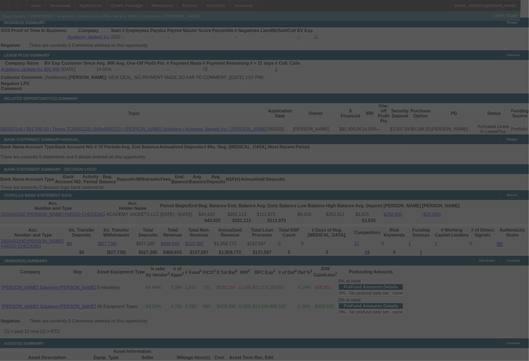
select select "0"
select select "0.1"
select select "4"
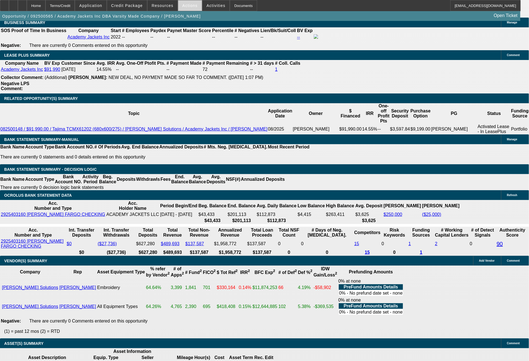
click at [184, 5] on span "Actions" at bounding box center [190, 5] width 15 height 4
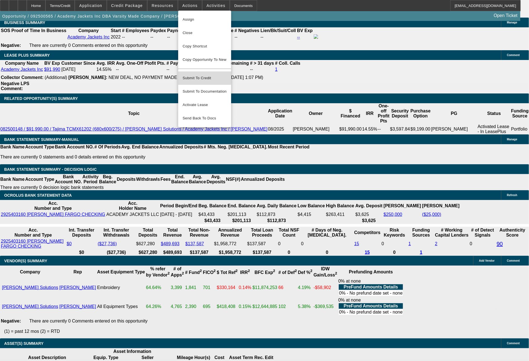
click at [201, 75] on span "Submit To Credit" at bounding box center [205, 78] width 44 height 7
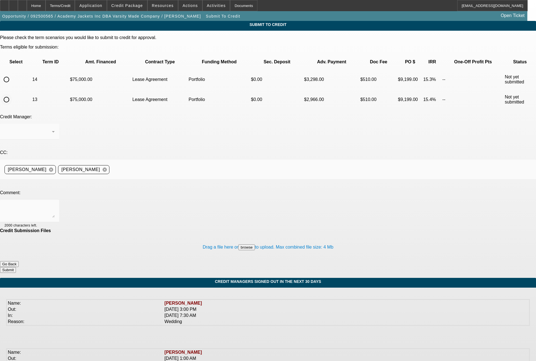
click at [12, 94] on input "radio" at bounding box center [6, 99] width 11 height 11
radio input "true"
click at [52, 128] on div at bounding box center [27, 131] width 47 height 7
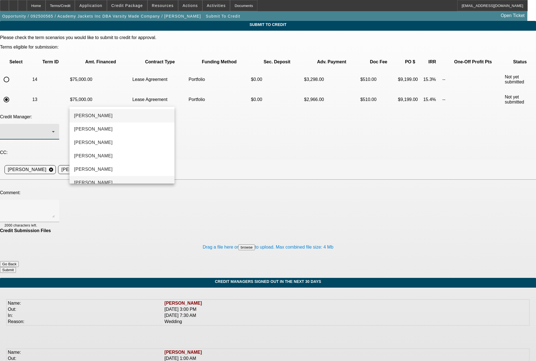
click at [95, 177] on mat-option "[PERSON_NAME]" at bounding box center [121, 182] width 105 height 13
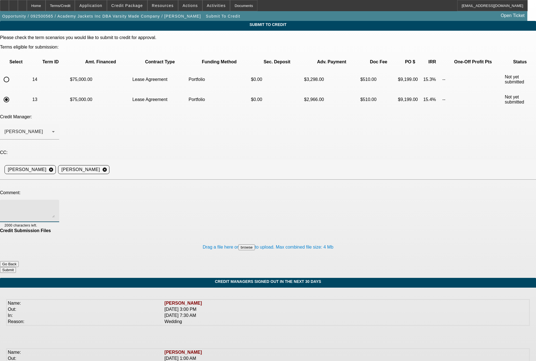
click at [55, 204] on textarea at bounding box center [29, 210] width 50 height 13
paste textarea "Bill - can you take another look at this please? the credit is fine, their sale…"
click at [55, 204] on textarea at bounding box center [29, 210] width 50 height 13
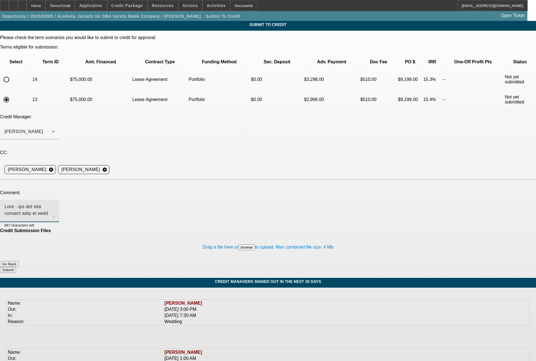
click at [55, 204] on textarea at bounding box center [29, 210] width 50 height 13
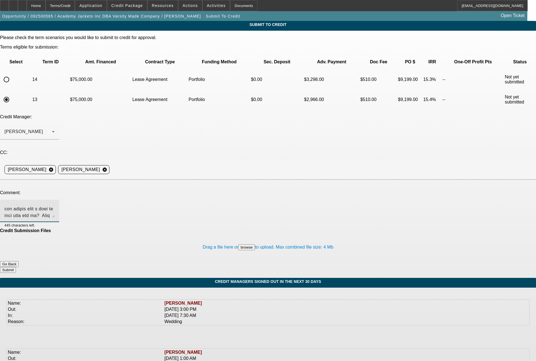
scroll to position [12, 0]
click at [55, 204] on textarea at bounding box center [29, 210] width 50 height 13
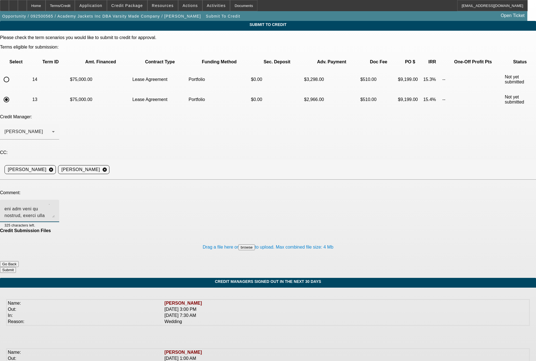
scroll to position [25, 0]
click at [55, 204] on textarea at bounding box center [29, 210] width 50 height 13
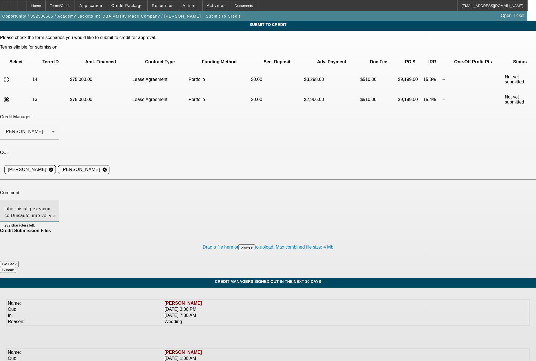
click at [55, 204] on textarea at bounding box center [29, 210] width 50 height 13
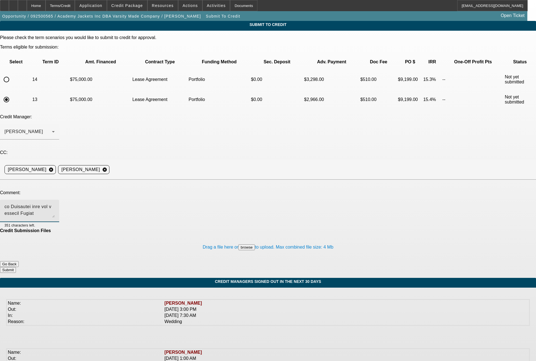
click at [55, 204] on textarea at bounding box center [29, 210] width 50 height 13
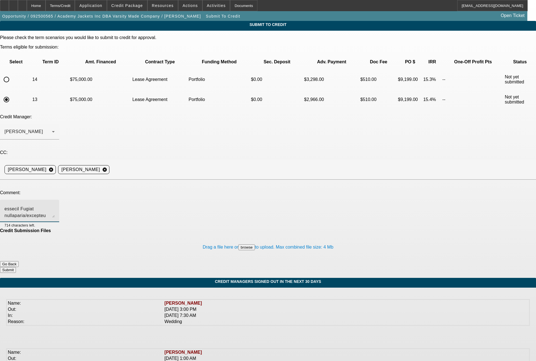
click at [55, 204] on textarea at bounding box center [29, 210] width 50 height 13
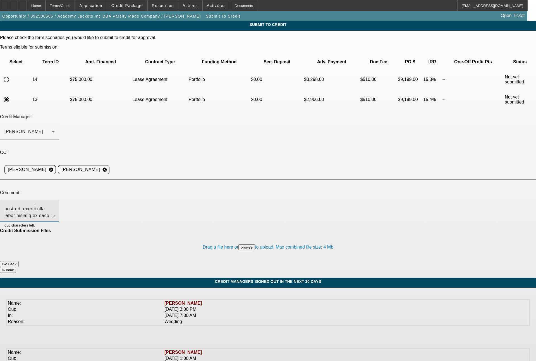
scroll to position [32, 0]
click at [55, 204] on textarea at bounding box center [29, 210] width 50 height 13
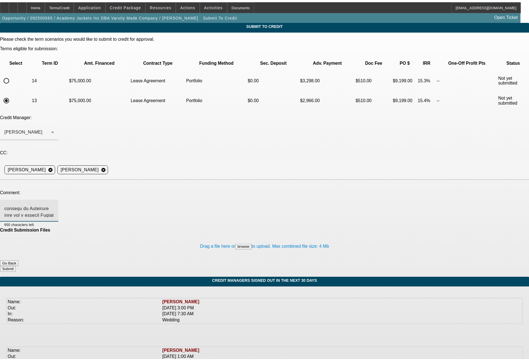
scroll to position [45, 0]
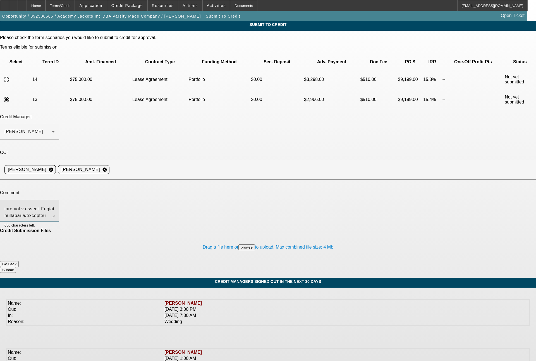
type textarea "Sam - good morning. Can you please take a look at this deal for us? Bill did no…"
click at [16, 267] on button "Submit" at bounding box center [8, 270] width 16 height 6
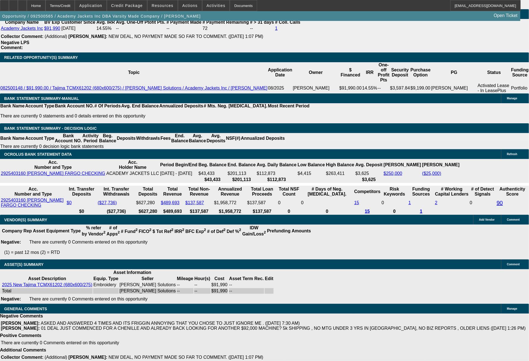
select select "0"
select select "0.1"
select select "4"
select select "0"
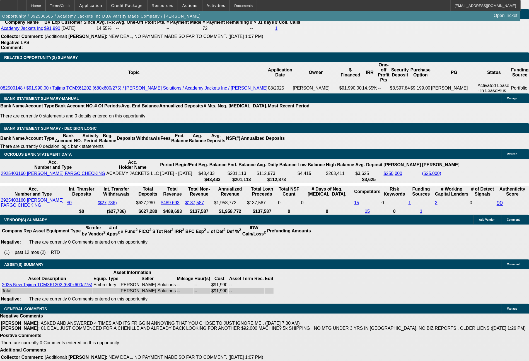
select select "0"
select select "0.1"
select select "4"
select select "0"
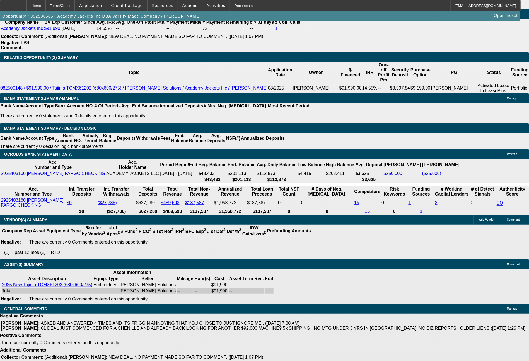
select select "0.1"
select select "4"
select select "0"
select select "0.1"
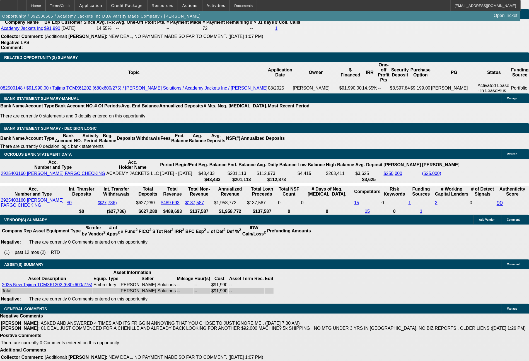
select select "4"
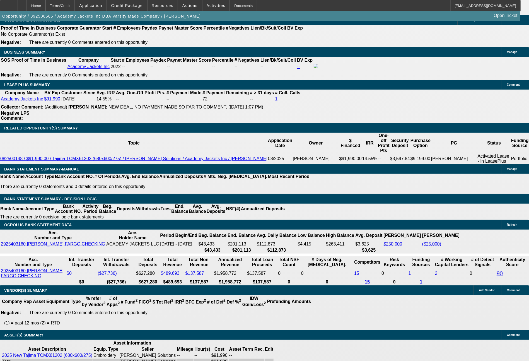
scroll to position [889, 0]
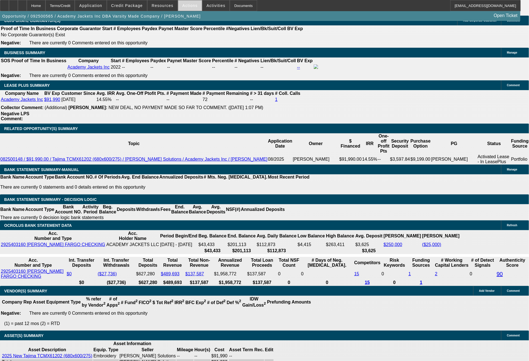
click at [191, 7] on span "Actions" at bounding box center [190, 5] width 15 height 4
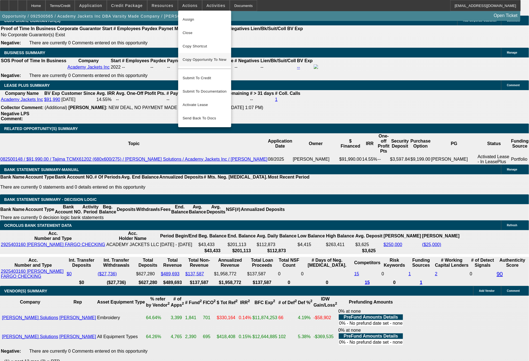
scroll to position [921, 0]
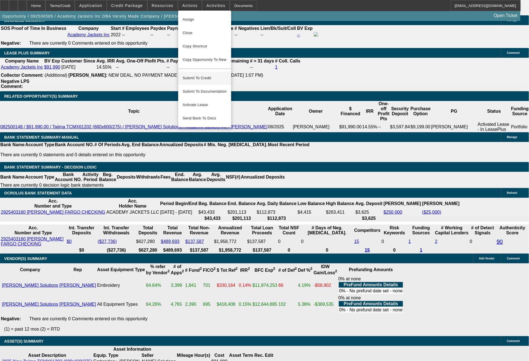
click at [213, 75] on span "Submit To Credit" at bounding box center [205, 78] width 44 height 7
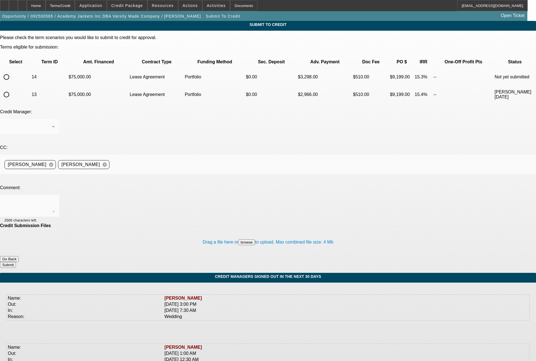
click at [12, 71] on input "radio" at bounding box center [6, 76] width 11 height 11
radio input "true"
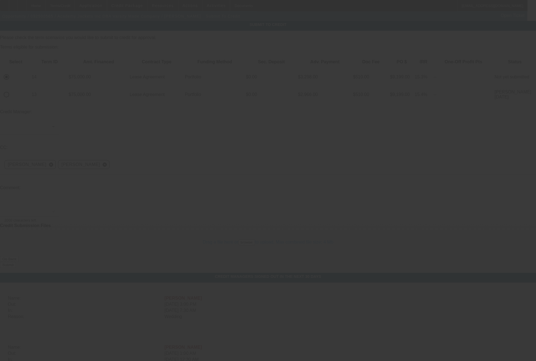
click at [94, 105] on div at bounding box center [268, 180] width 536 height 361
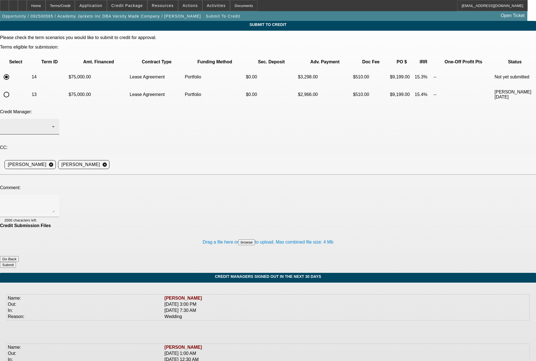
click at [55, 119] on div at bounding box center [29, 127] width 50 height 16
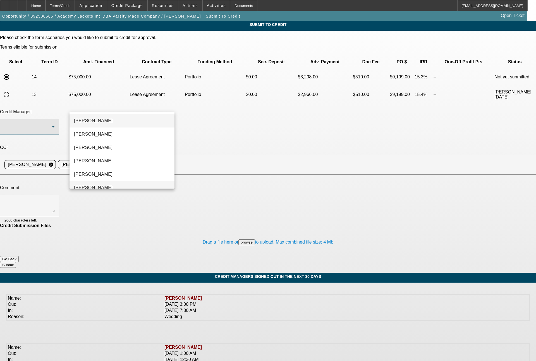
click at [102, 182] on mat-option "[PERSON_NAME]" at bounding box center [121, 187] width 105 height 13
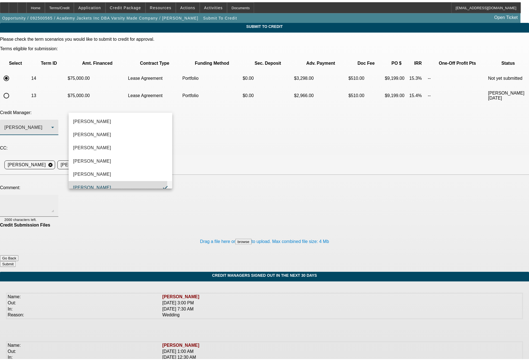
scroll to position [6, 0]
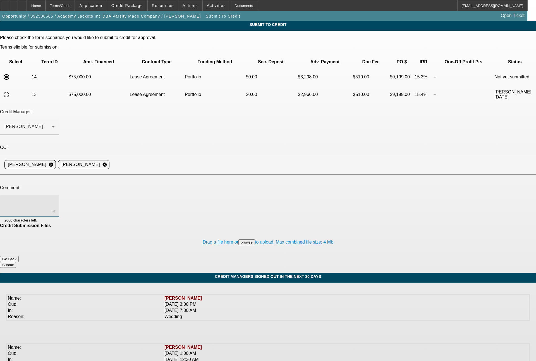
click at [55, 199] on textarea at bounding box center [29, 205] width 50 height 13
type textarea "60 month term set"
click at [16, 262] on button "Submit" at bounding box center [8, 265] width 16 height 6
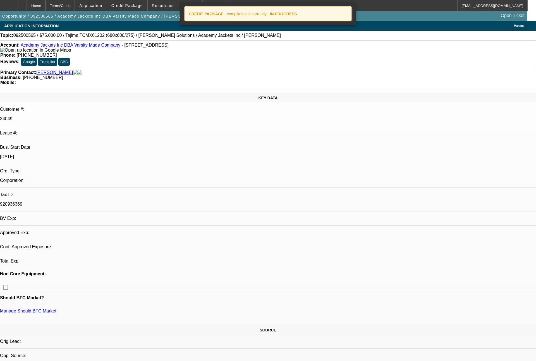
select select "0"
select select "0.1"
select select "4"
select select "0"
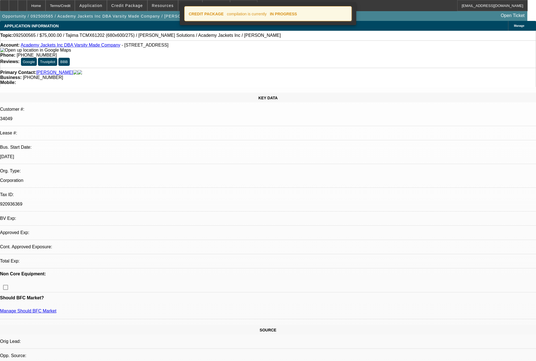
select select "0"
select select "0.1"
select select "4"
select select "0"
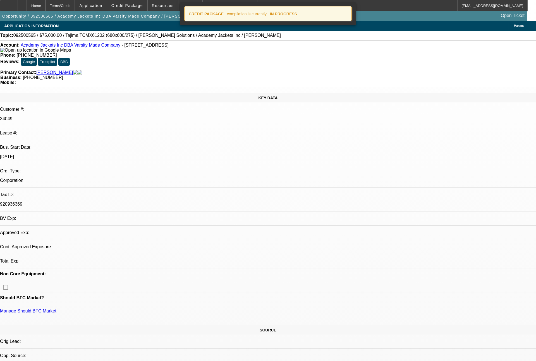
select select "0.1"
select select "4"
select select "0"
select select "0.1"
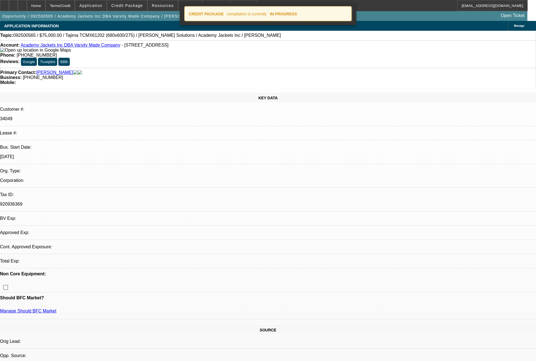
select select "4"
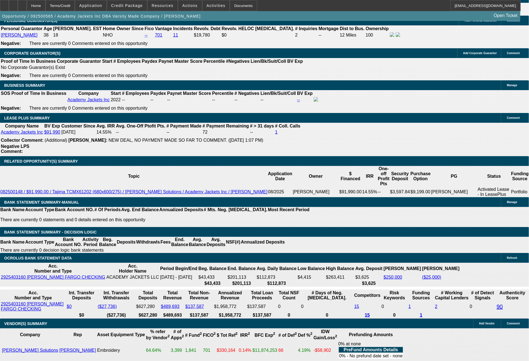
scroll to position [896, 0]
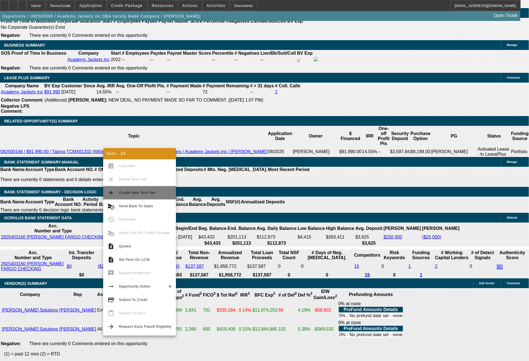
click at [125, 194] on span "Create New Term Set" at bounding box center [137, 193] width 37 height 4
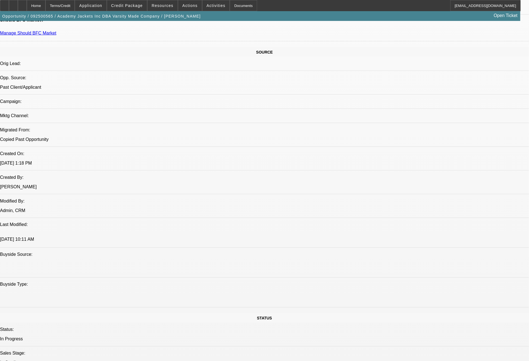
select select "0"
select select "0.1"
select select "0"
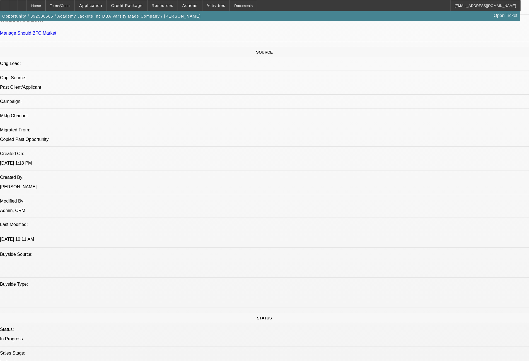
select select "0.1"
select select "0"
select select "0.1"
select select "0"
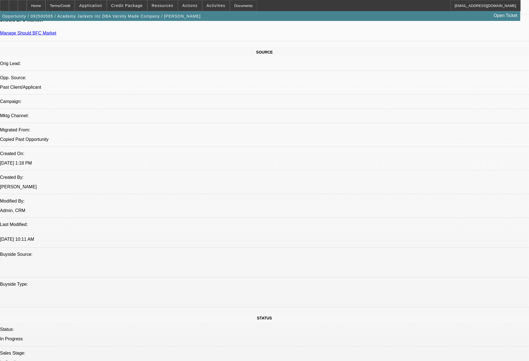
select select "0"
select select "0.1"
select select "1"
select select "4"
select select "1"
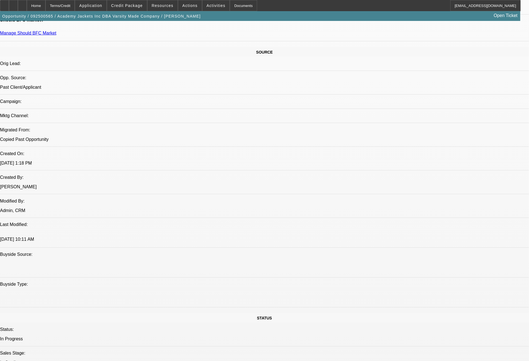
select select "4"
select select "1"
select select "4"
select select "1"
select select "4"
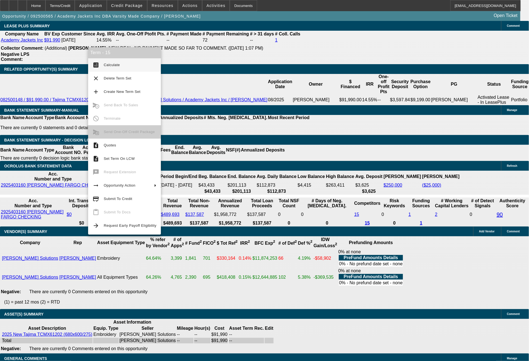
scroll to position [980, 0]
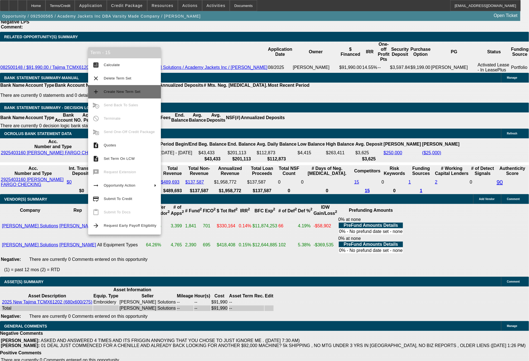
click at [128, 90] on span "Create New Term Set" at bounding box center [130, 91] width 53 height 7
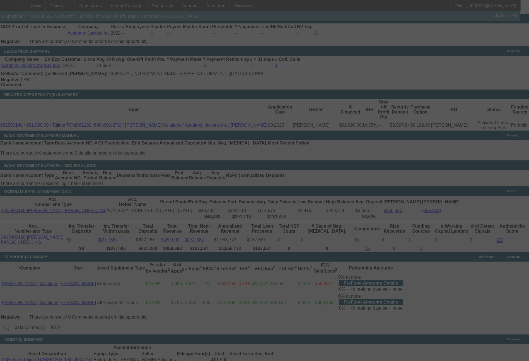
scroll to position [910, 0]
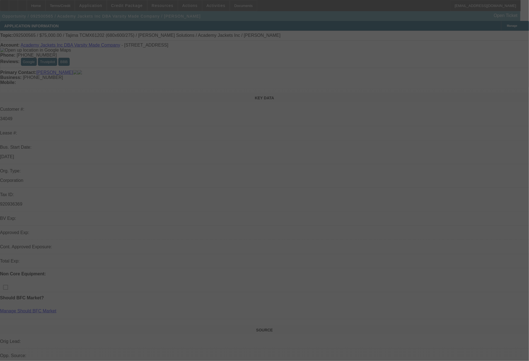
click at [528, 359] on div at bounding box center [264, 180] width 529 height 361
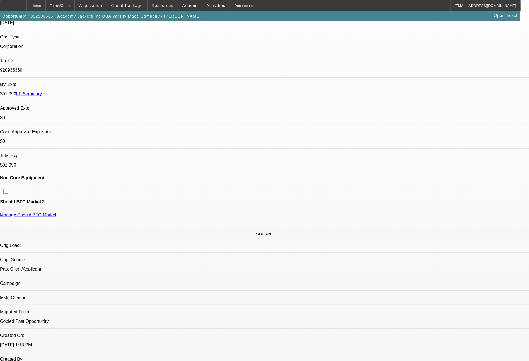
select select "0"
select select "0.1"
select select "4"
select select "0"
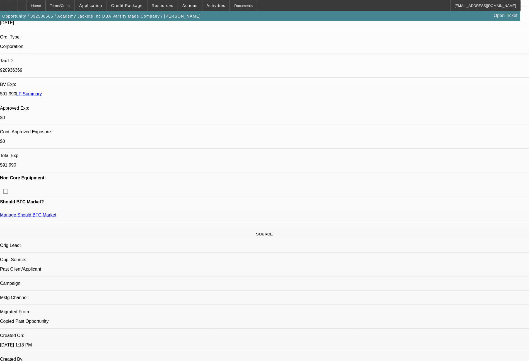
select select "0"
select select "0.1"
select select "4"
select select "0"
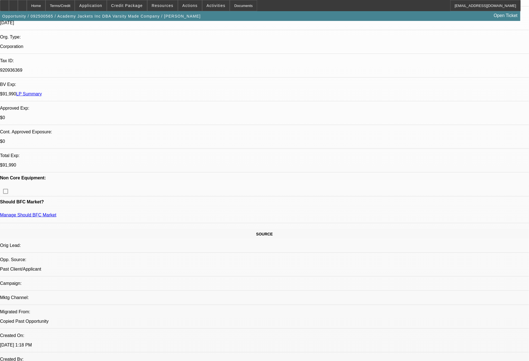
select select "0.1"
select select "4"
select select "0"
select select "0.1"
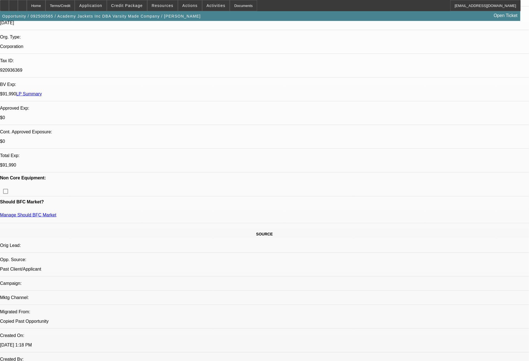
select select "4"
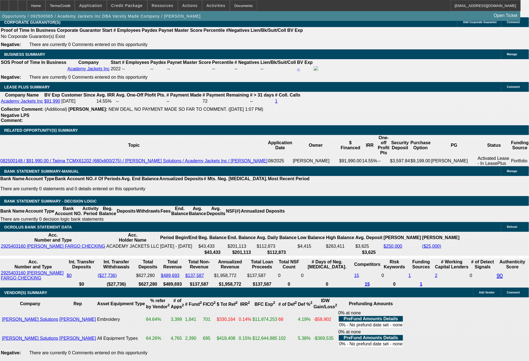
scroll to position [919, 0]
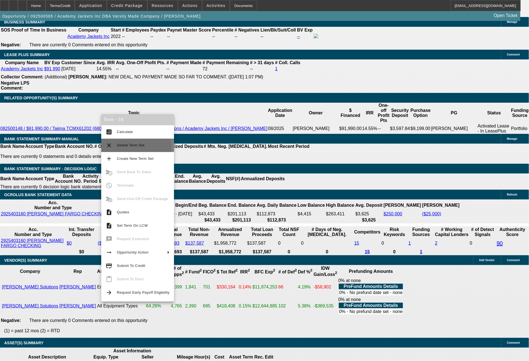
click at [131, 148] on span "Delete Term Set" at bounding box center [143, 145] width 53 height 7
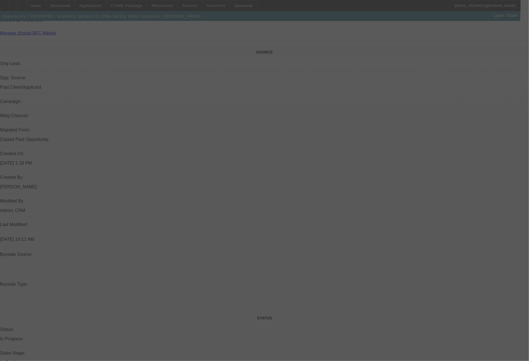
scroll to position [632, 0]
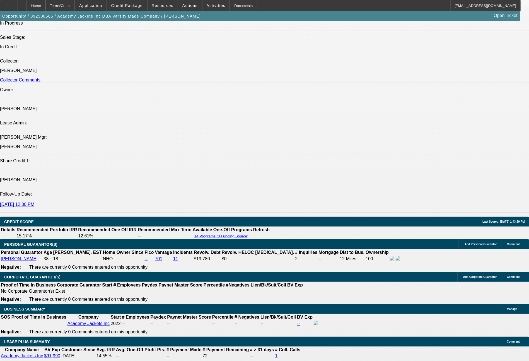
select select "0"
select select "0.1"
select select "4"
select select "0"
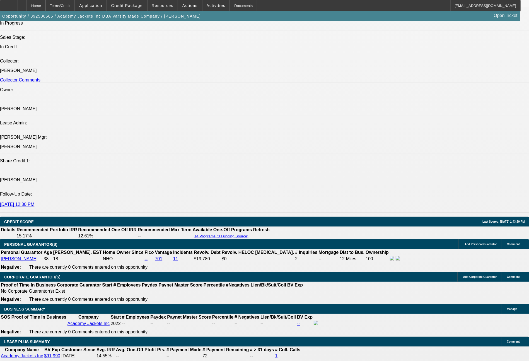
select select "0"
select select "0.1"
select select "4"
select select "0"
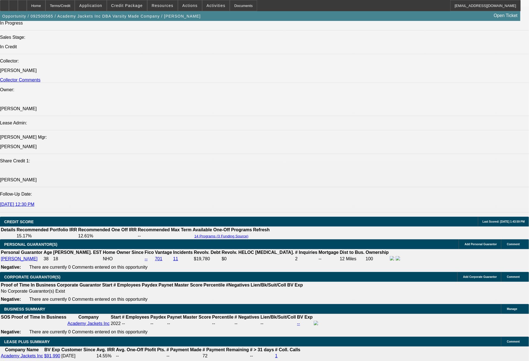
select select "0.1"
select select "4"
select select "0"
select select "0.1"
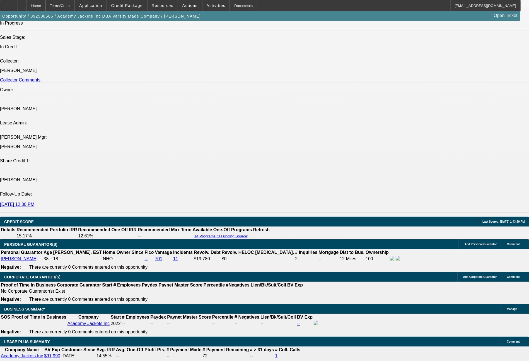
select select "4"
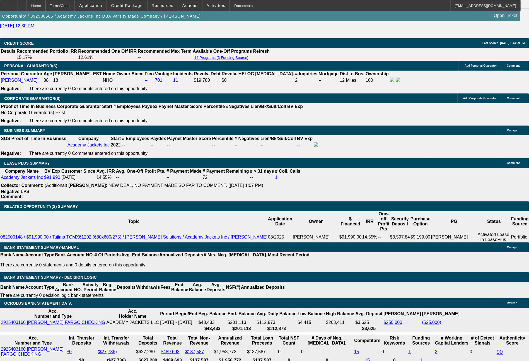
scroll to position [844, 0]
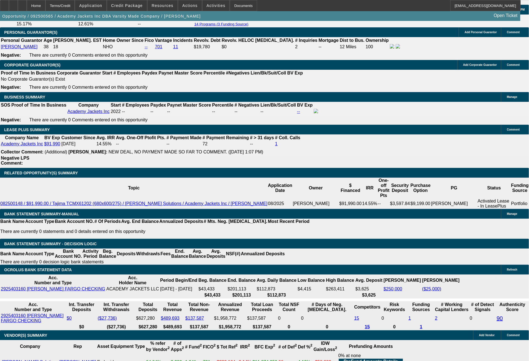
scroll to position [877, 0]
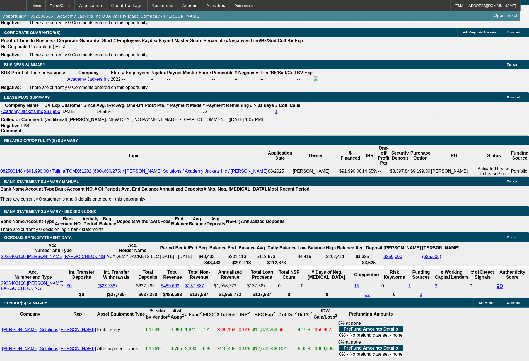
drag, startPoint x: 109, startPoint y: 234, endPoint x: 124, endPoint y: 235, distance: 15.1
type input "4"
type input "UNKNOWN"
type input "$19,200.89"
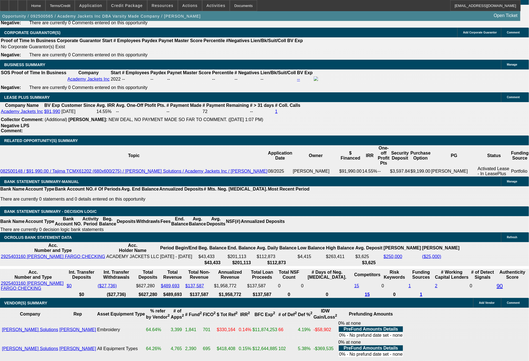
type input "48"
type input "$1,956.24"
type input "48"
drag, startPoint x: 79, startPoint y: 236, endPoint x: 111, endPoint y: 236, distance: 31.8
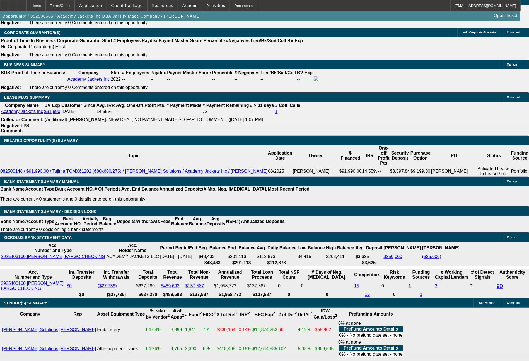
type input "1"
type input "1933"
type input "10.9"
type input "19"
type input "1937"
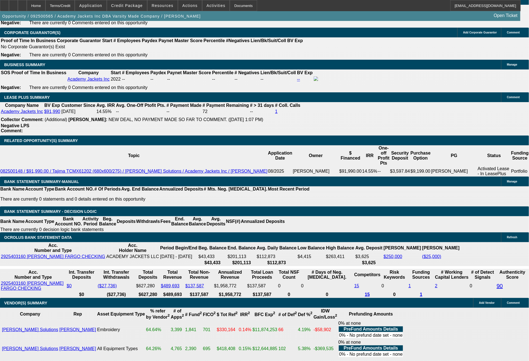
type input "11"
type input "19"
type input "1927"
type input "10.7"
type input "$1,927.00"
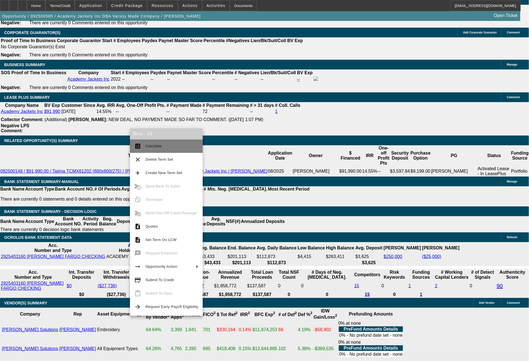
click at [152, 146] on span "Calculate" at bounding box center [154, 146] width 16 height 4
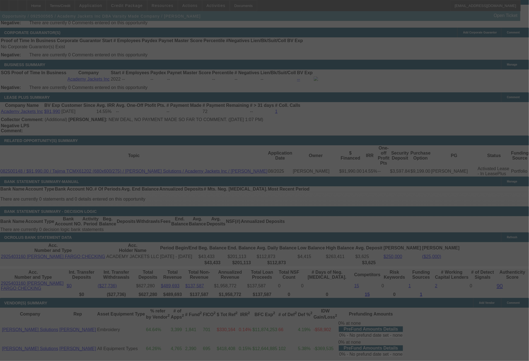
select select "0"
select select "0.1"
select select "4"
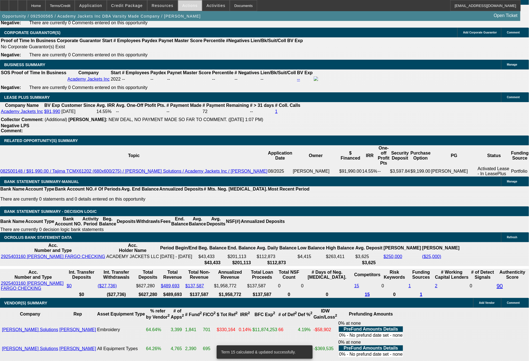
click at [185, 6] on span "Actions" at bounding box center [190, 5] width 15 height 4
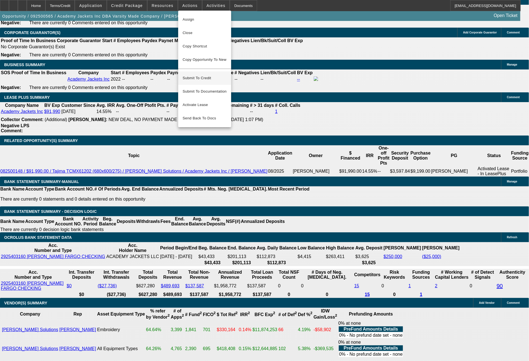
click at [206, 76] on span "Submit To Credit" at bounding box center [205, 78] width 44 height 7
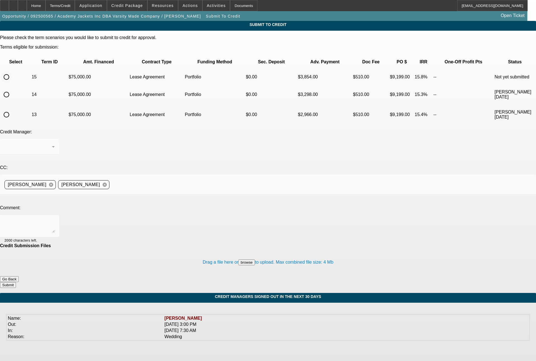
click at [12, 71] on input "radio" at bounding box center [6, 76] width 11 height 11
radio input "true"
click at [52, 143] on div at bounding box center [27, 146] width 47 height 7
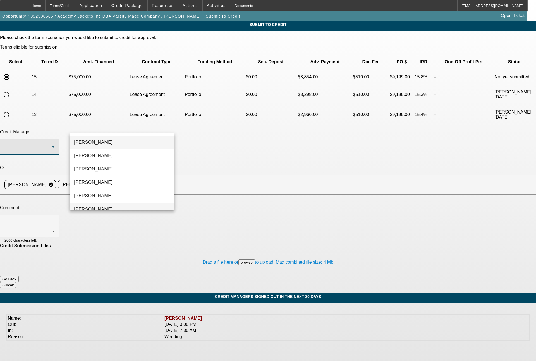
click at [98, 203] on mat-option "[PERSON_NAME]" at bounding box center [121, 209] width 105 height 13
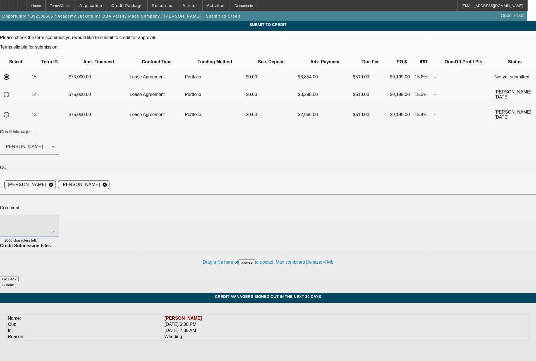
click at [55, 219] on textarea at bounding box center [29, 225] width 50 height 13
type textarea "48 month term set"
click at [16, 282] on button "Submit" at bounding box center [8, 285] width 16 height 6
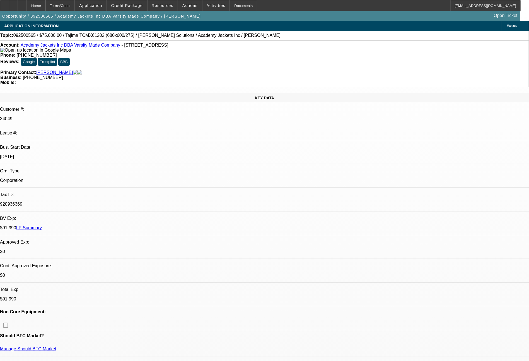
select select "0"
select select "0.1"
select select "4"
select select "0"
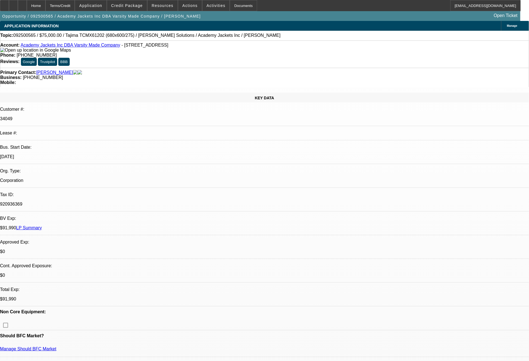
select select "0"
select select "0.1"
select select "4"
select select "0"
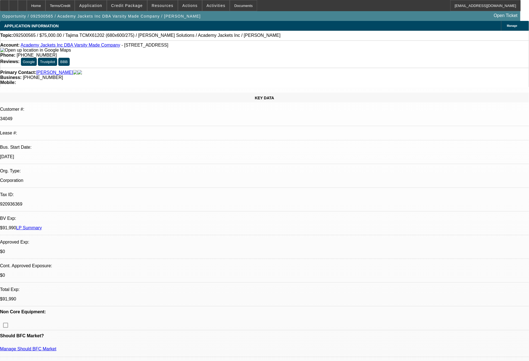
select select "0.1"
